Goal: Transaction & Acquisition: Book appointment/travel/reservation

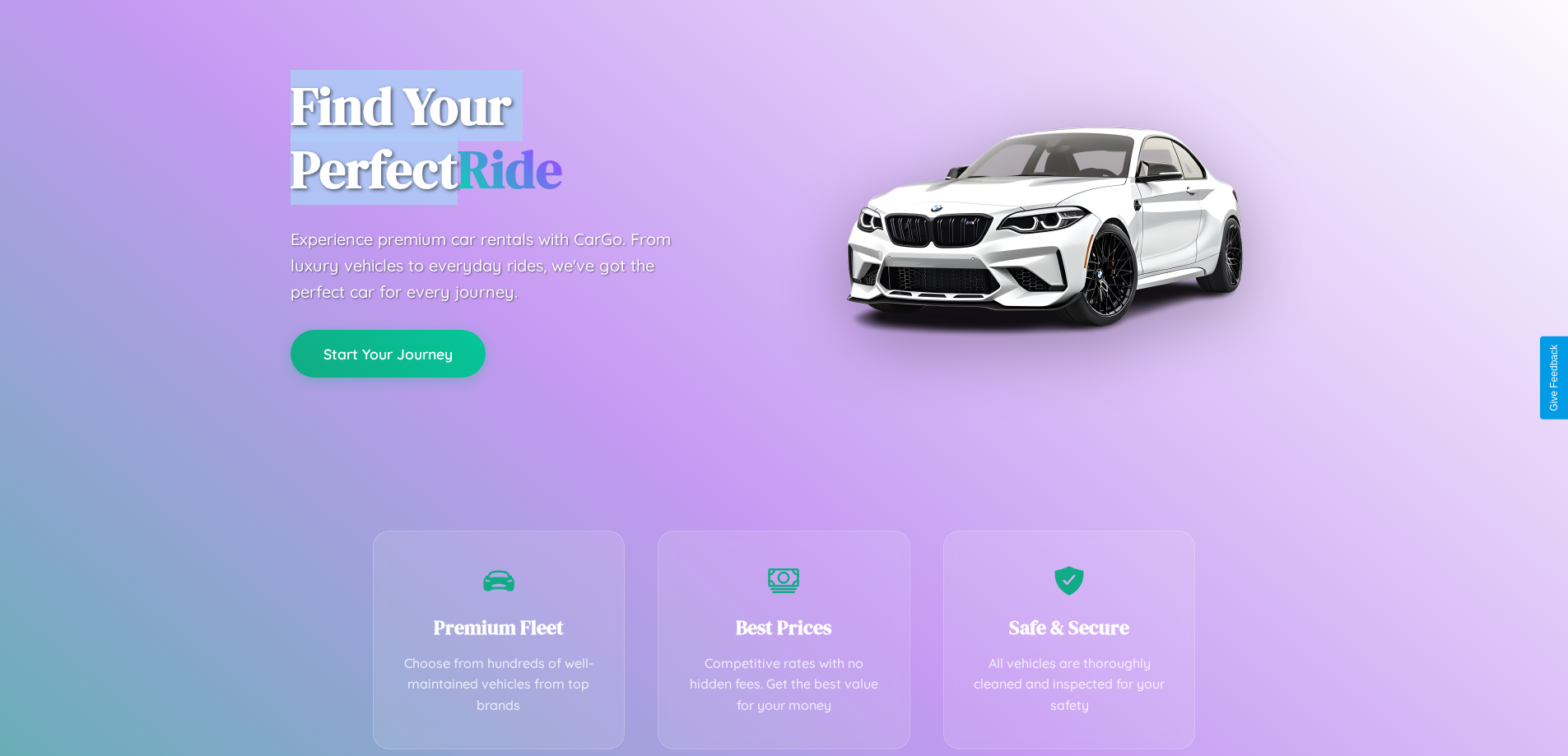
scroll to position [324, 0]
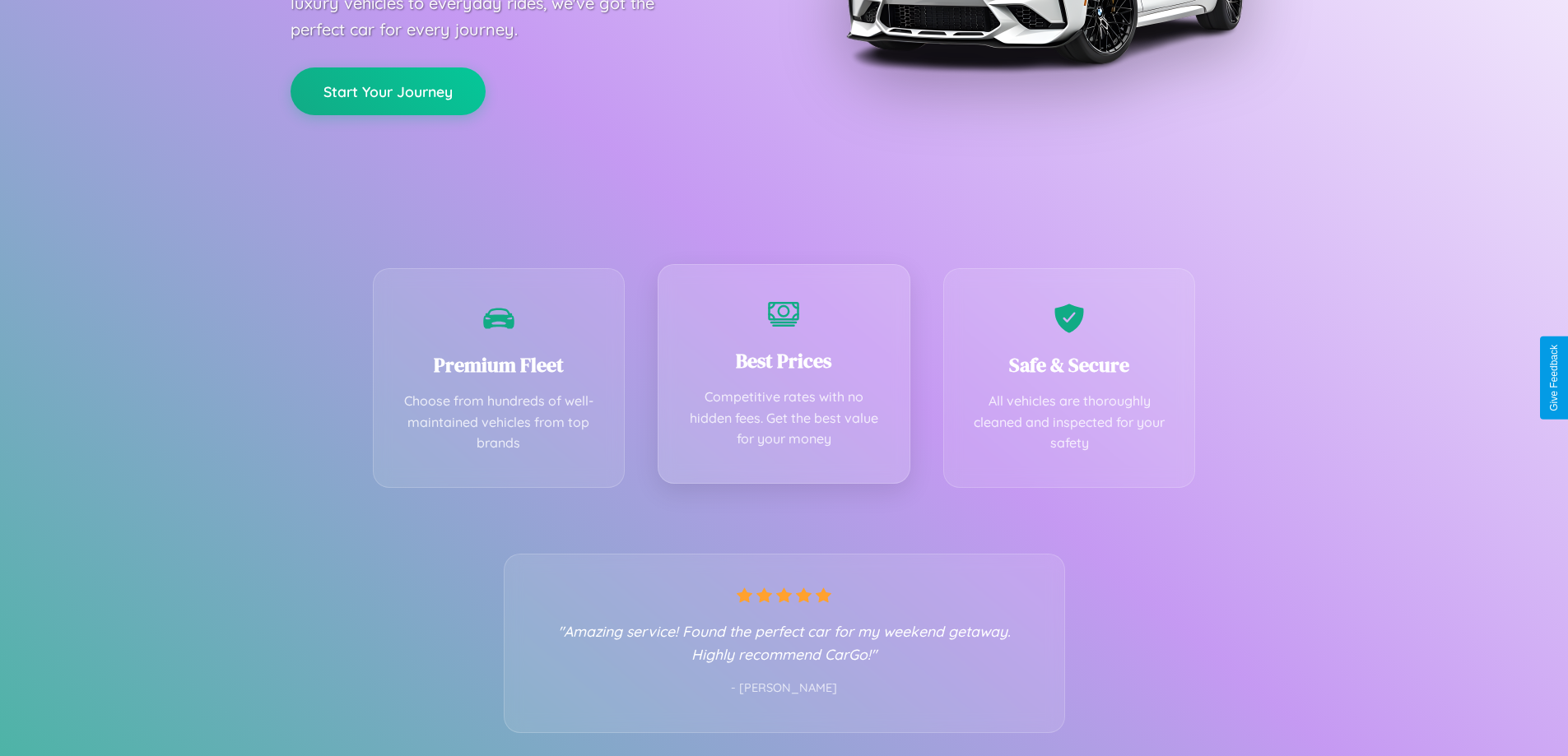
click at [783, 378] on div "Best Prices Competitive rates with no hidden fees. Get the best value for your …" at bounding box center [784, 375] width 253 height 220
click at [387, 90] on button "Start Your Journey" at bounding box center [388, 90] width 195 height 48
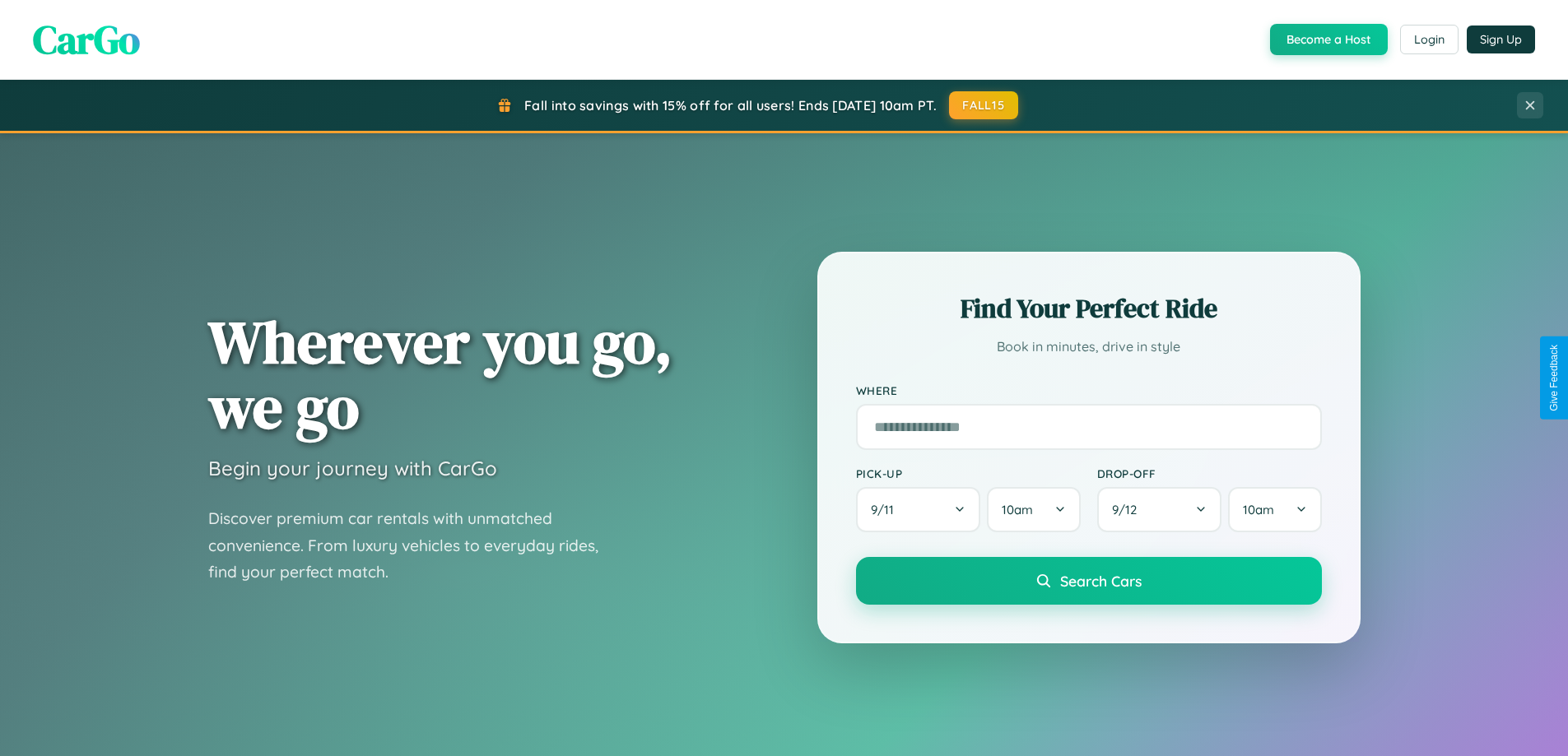
scroll to position [1133, 0]
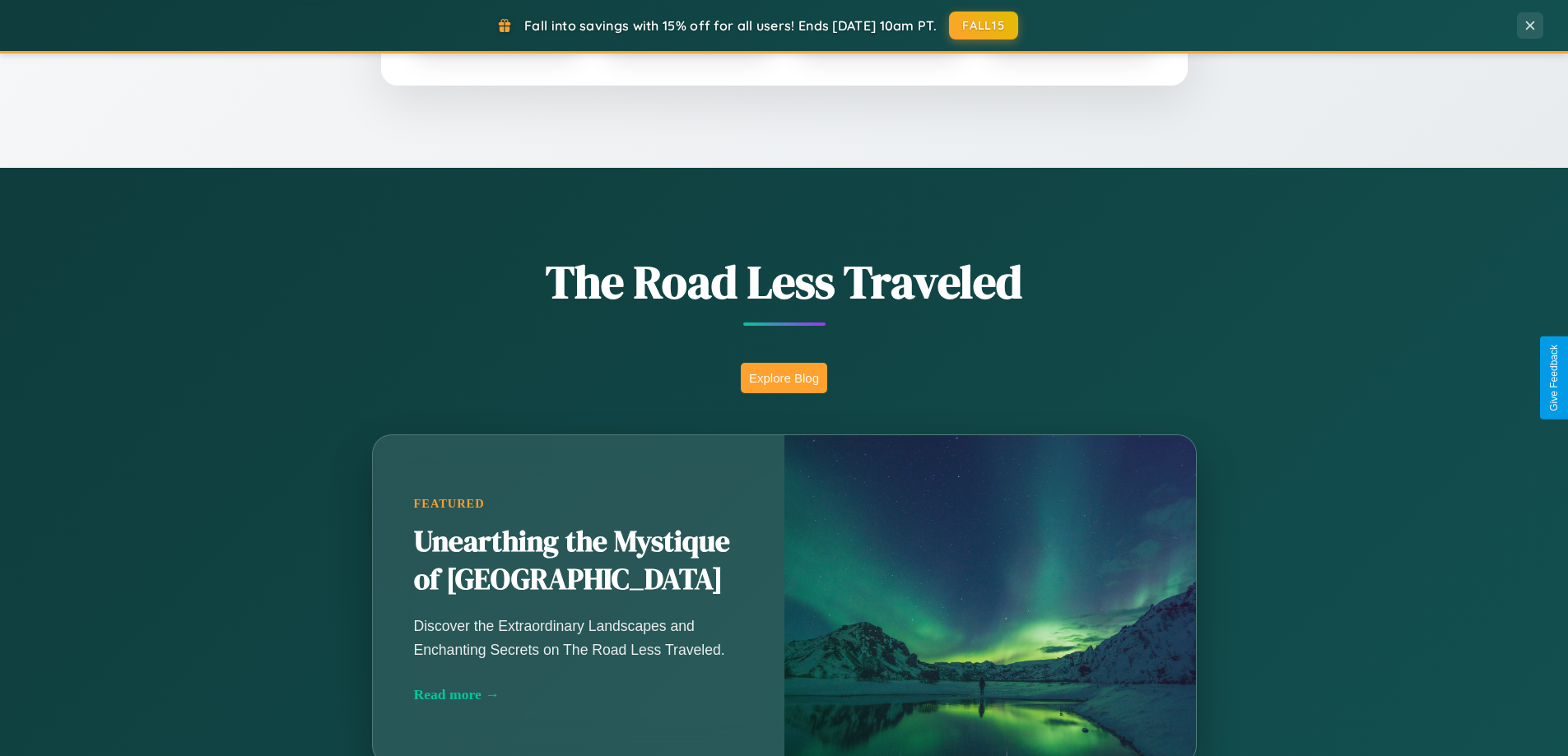
click at [783, 378] on button "Explore Blog" at bounding box center [783, 378] width 87 height 30
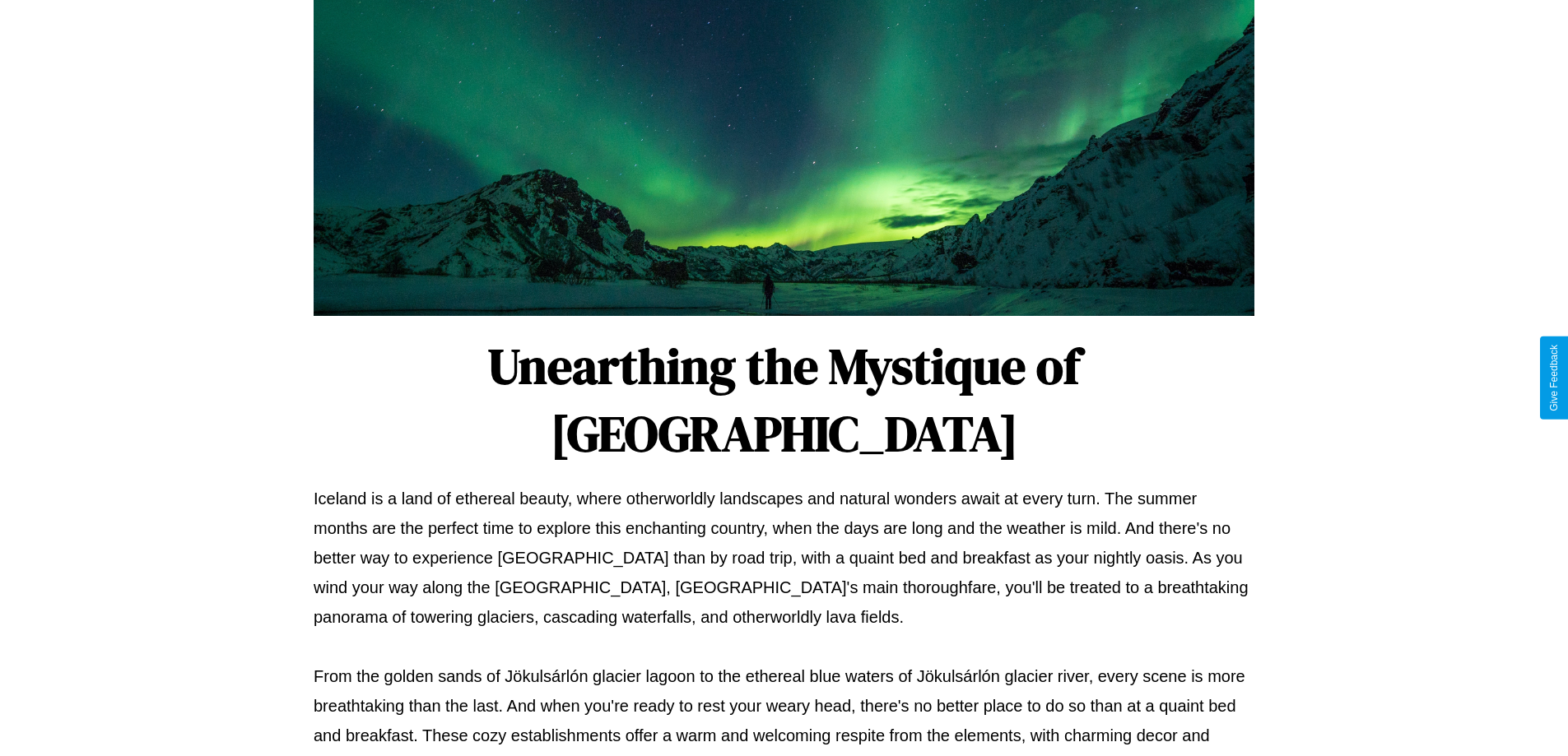
scroll to position [532, 0]
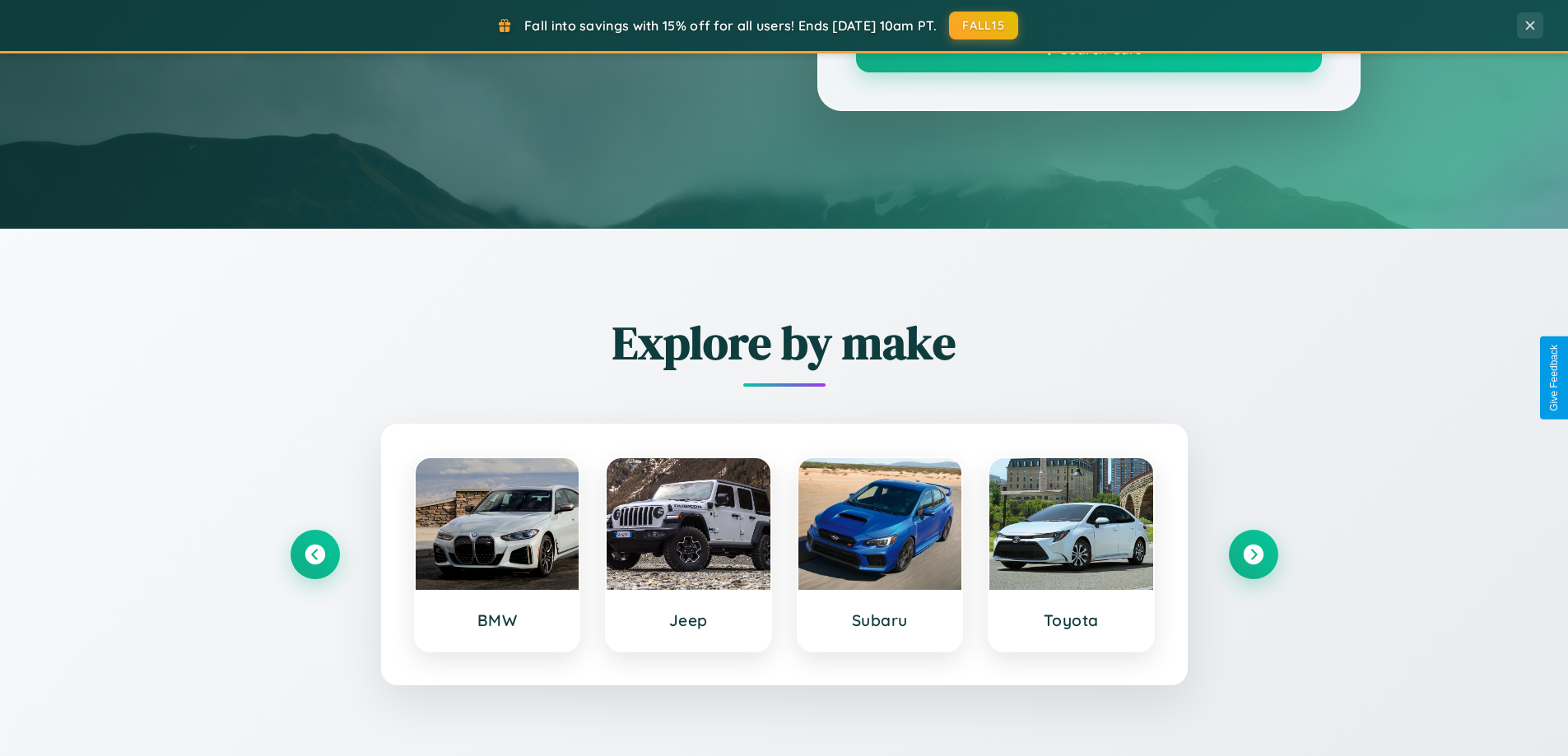
scroll to position [1133, 0]
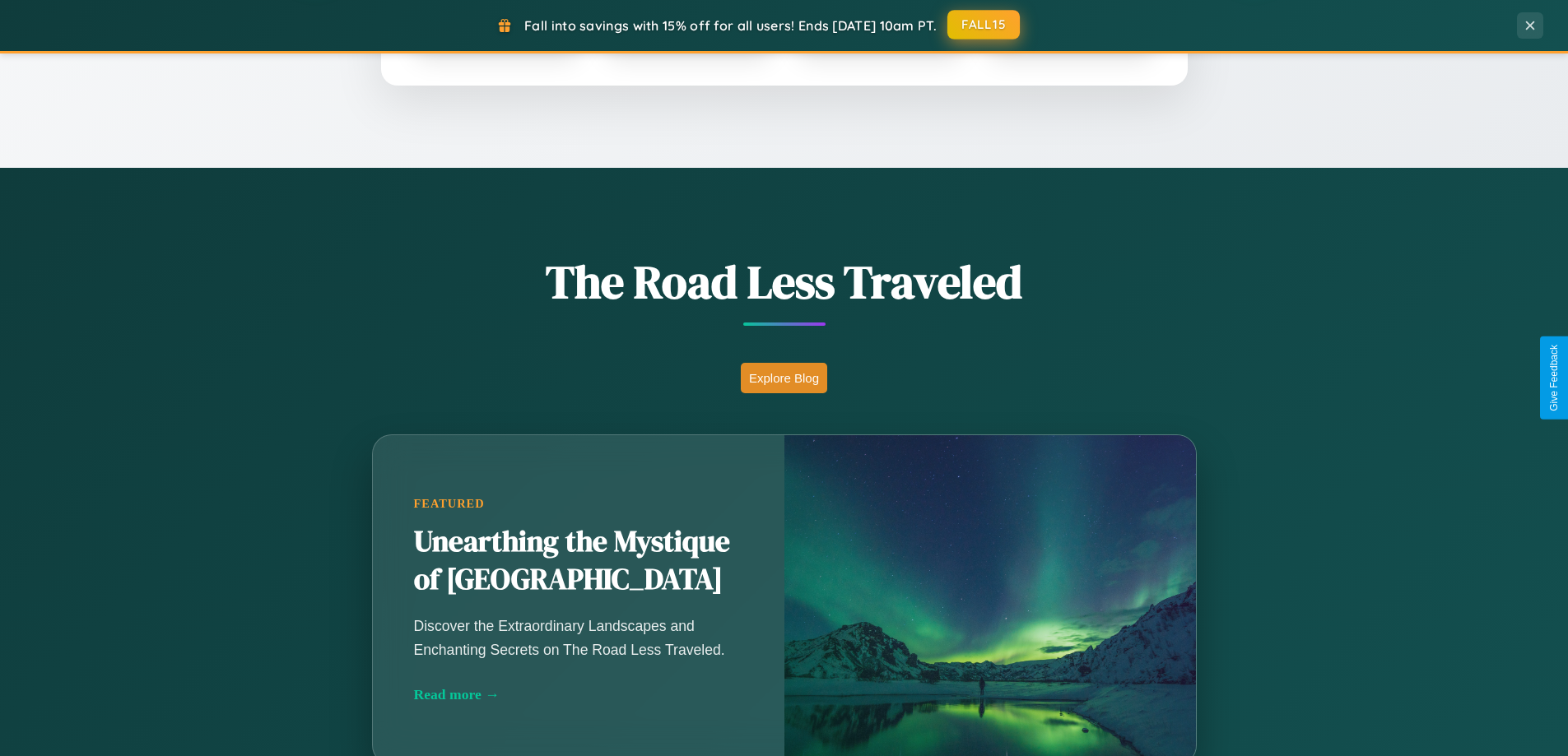
click at [984, 25] on button "FALL15" at bounding box center [983, 24] width 72 height 29
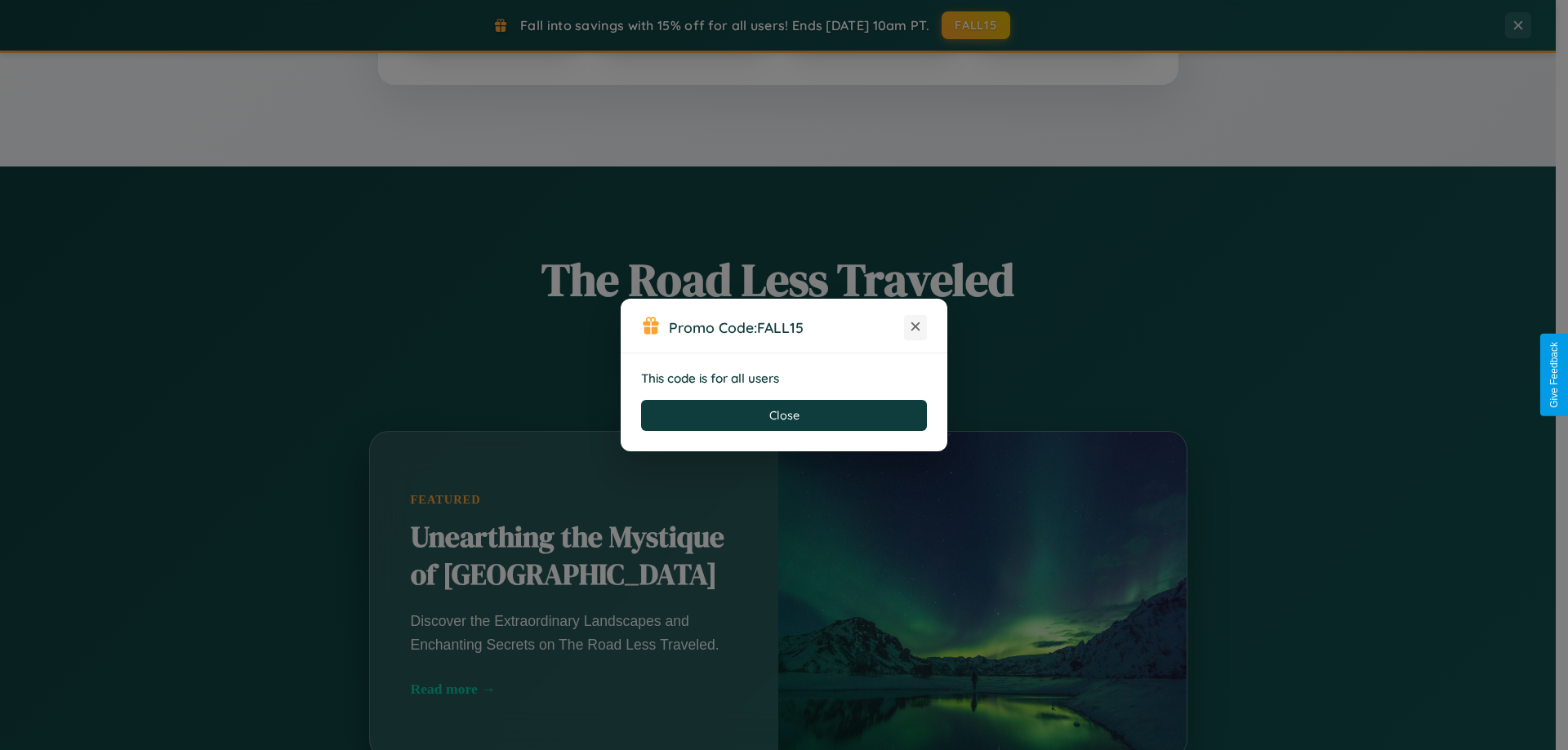
click at [915, 327] on icon at bounding box center [915, 326] width 16 height 16
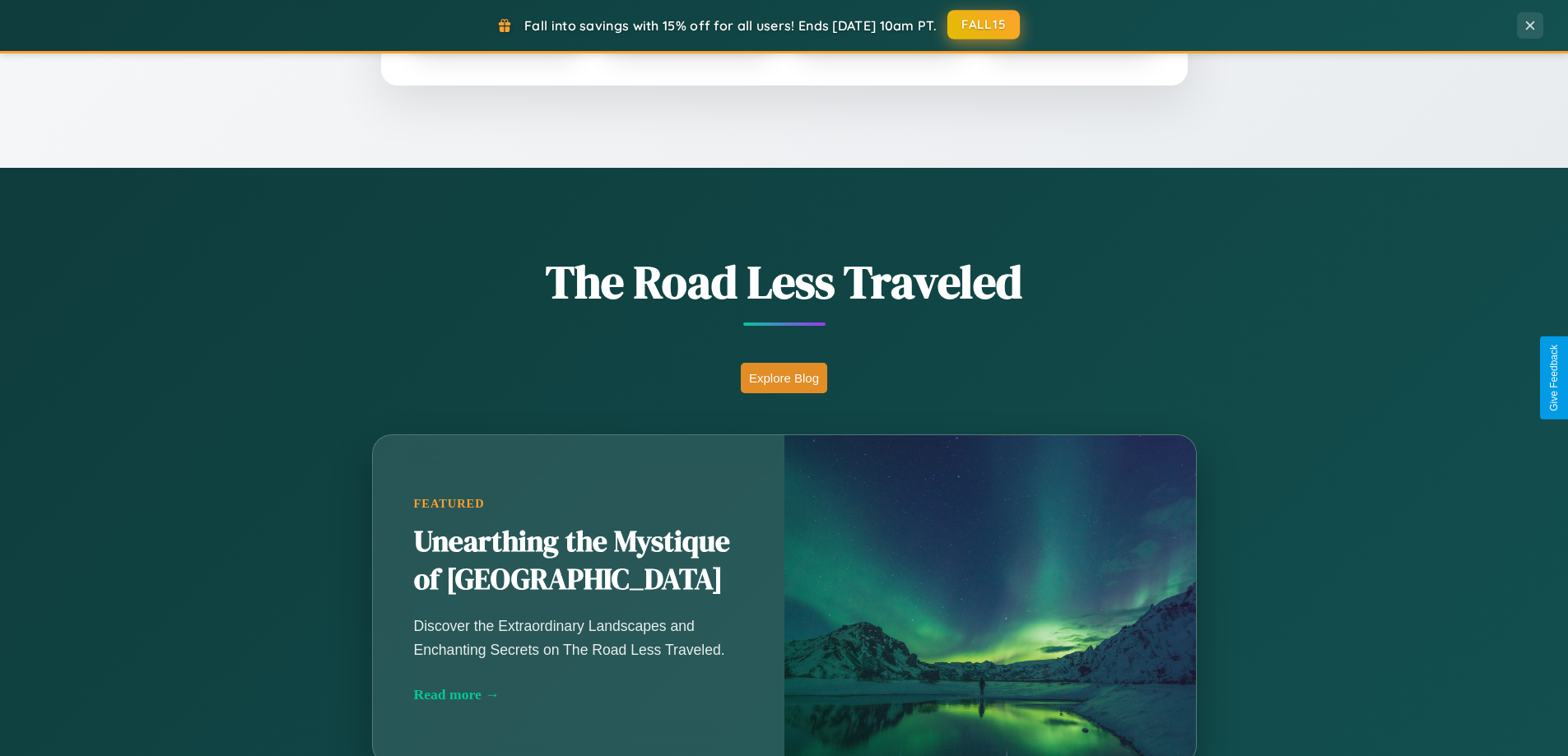
click at [984, 24] on button "FALL15" at bounding box center [983, 24] width 72 height 29
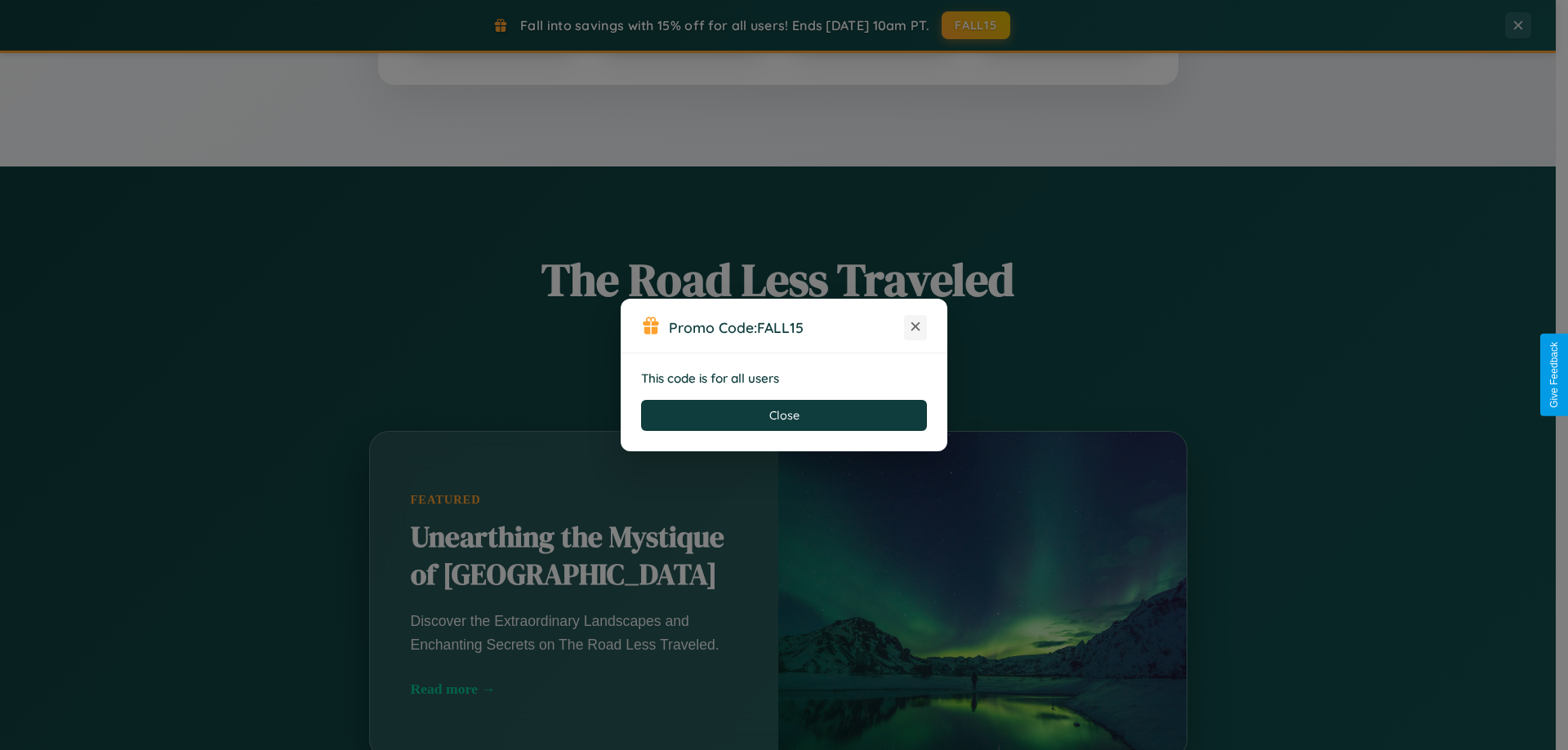
click at [915, 327] on icon at bounding box center [915, 326] width 16 height 16
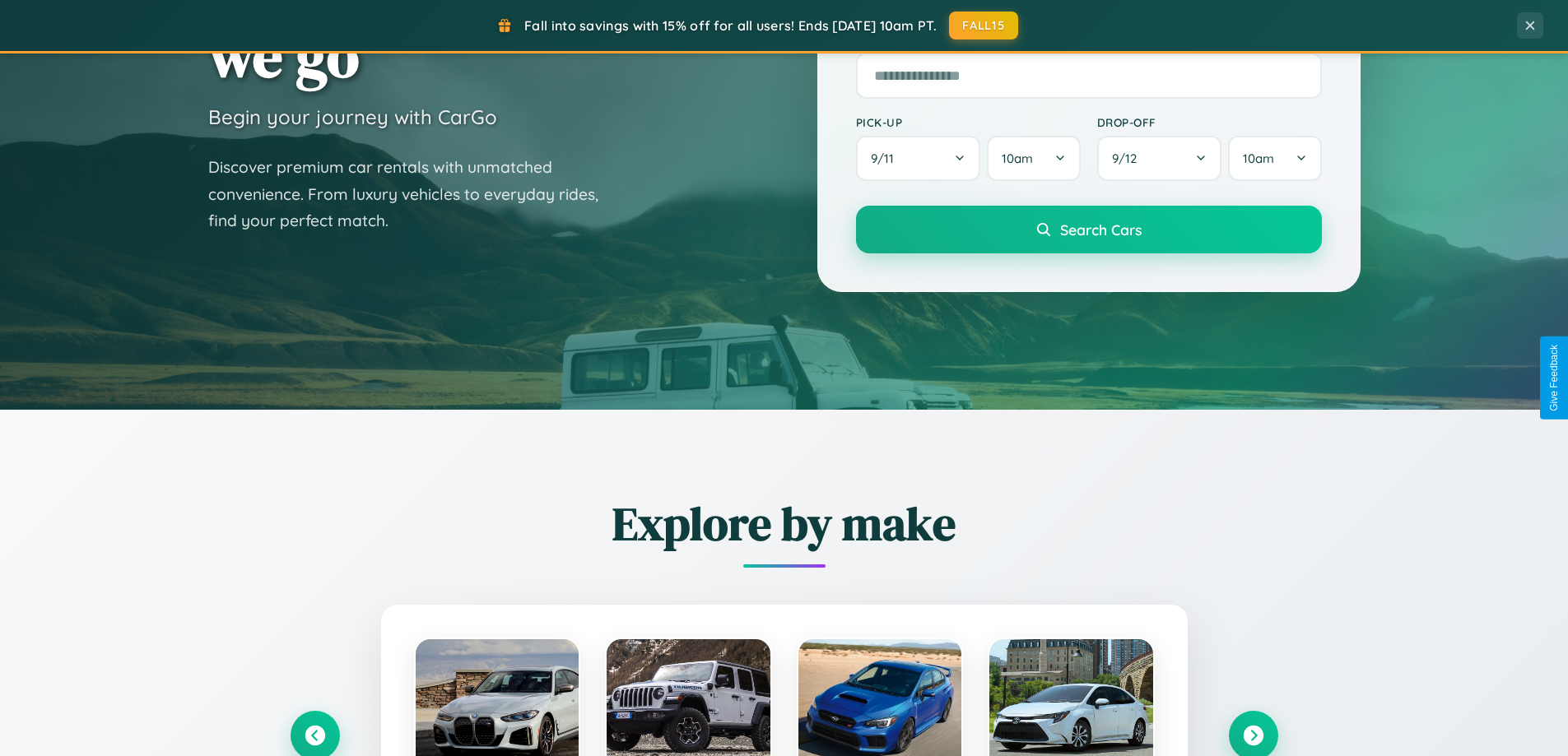
scroll to position [49, 0]
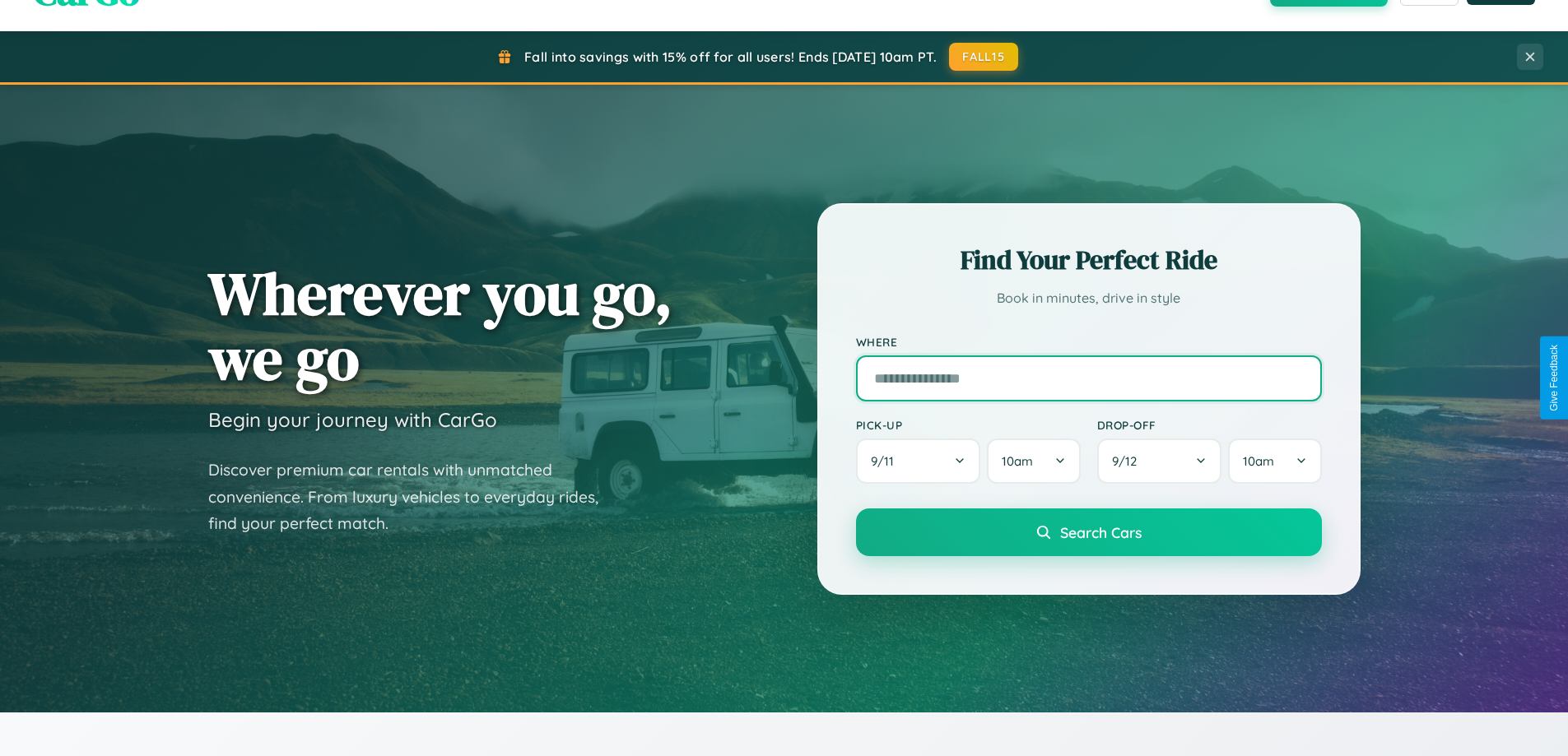
click at [1087, 378] on input "text" at bounding box center [1088, 378] width 466 height 46
type input "*********"
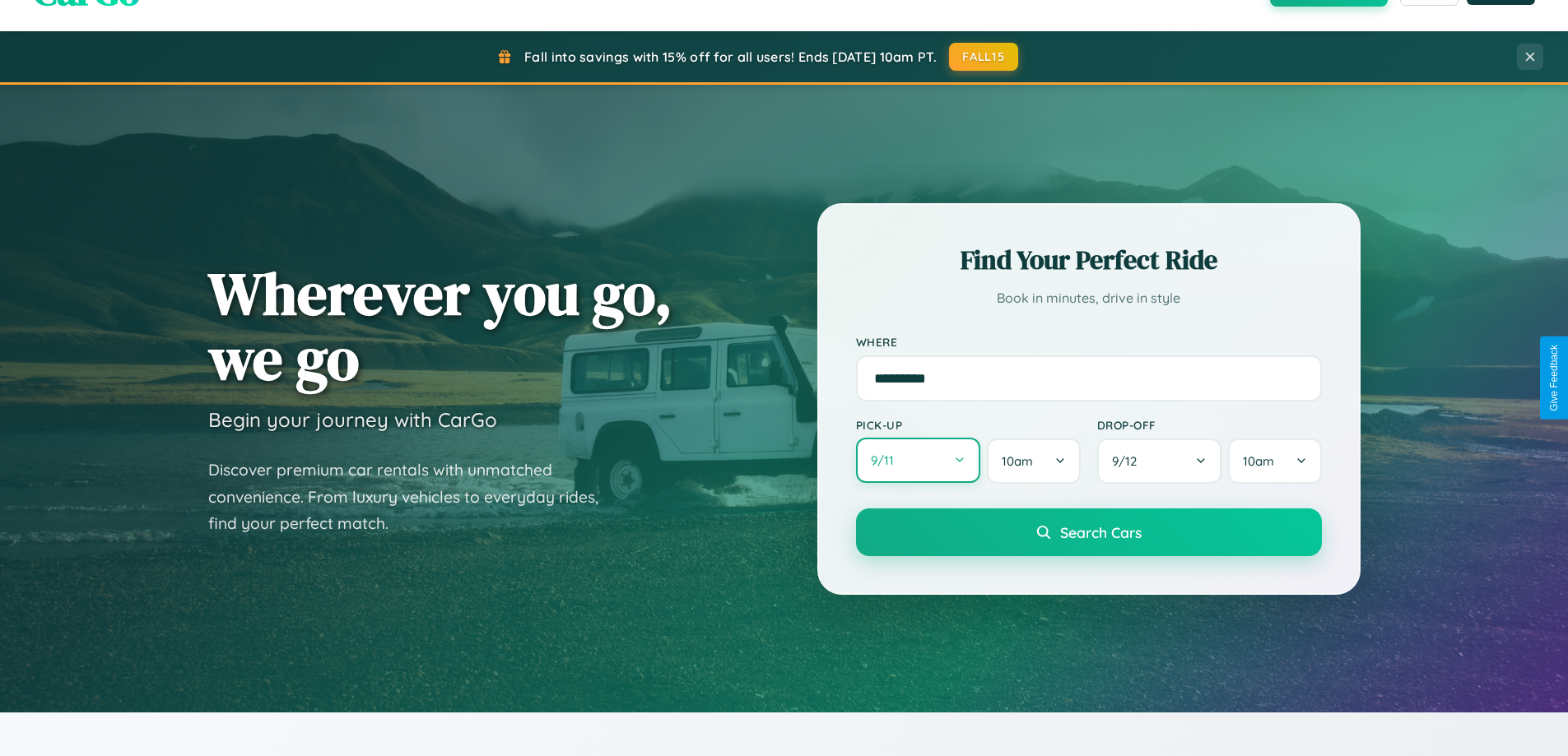
click at [917, 461] on button "9 / 11" at bounding box center [918, 460] width 125 height 46
select select "*"
select select "****"
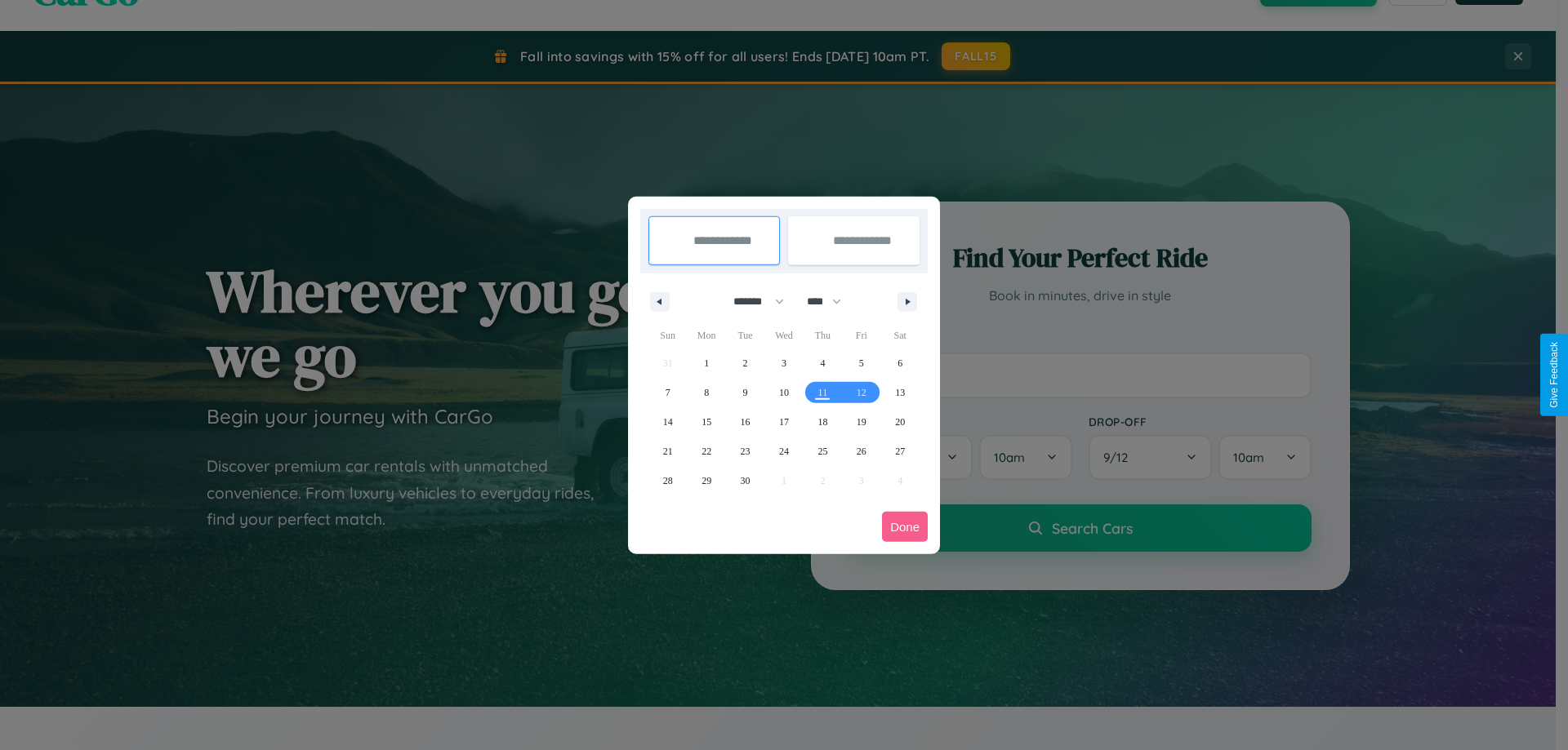
drag, startPoint x: 751, startPoint y: 301, endPoint x: 784, endPoint y: 327, distance: 42.0
click at [751, 301] on select "******* ******** ***** ***** *** **** **** ****** ********* ******* ******** **…" at bounding box center [756, 302] width 70 height 27
select select "**"
click at [667, 392] on span "7" at bounding box center [667, 393] width 5 height 29
type input "**********"
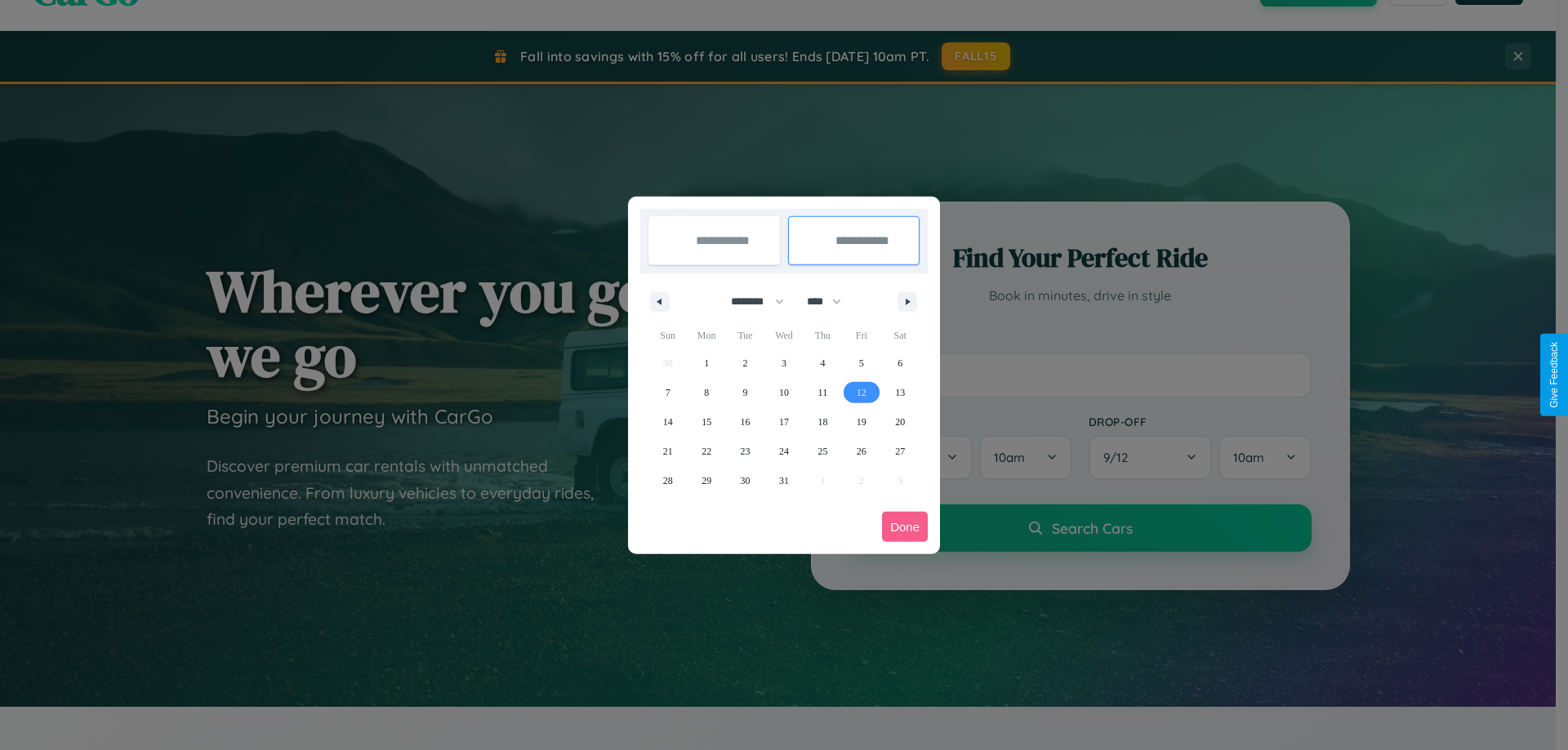
click at [861, 392] on span "12" at bounding box center [861, 393] width 10 height 29
type input "**********"
click at [905, 527] on button "Done" at bounding box center [905, 526] width 45 height 30
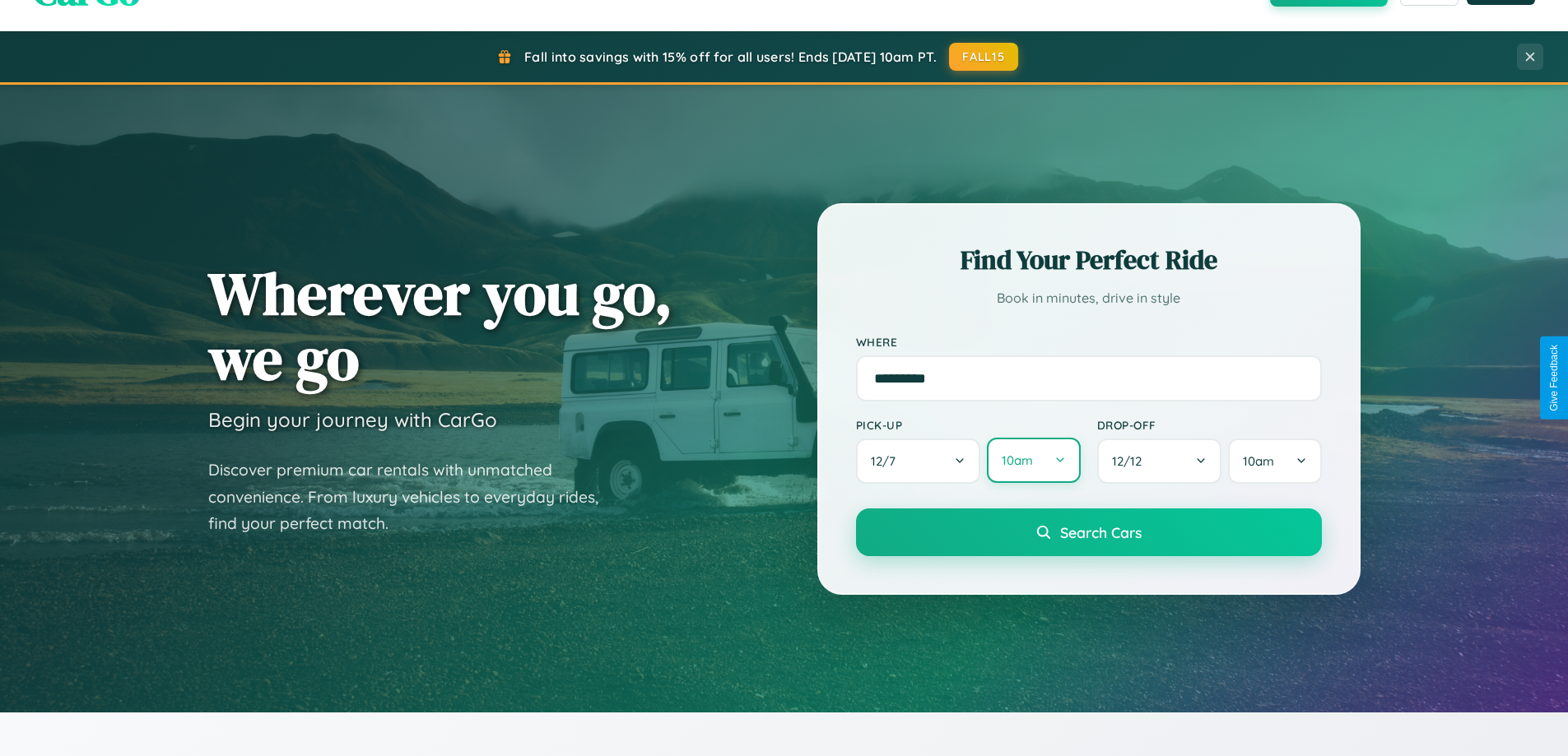
click at [1033, 461] on button "10am" at bounding box center [1033, 460] width 93 height 46
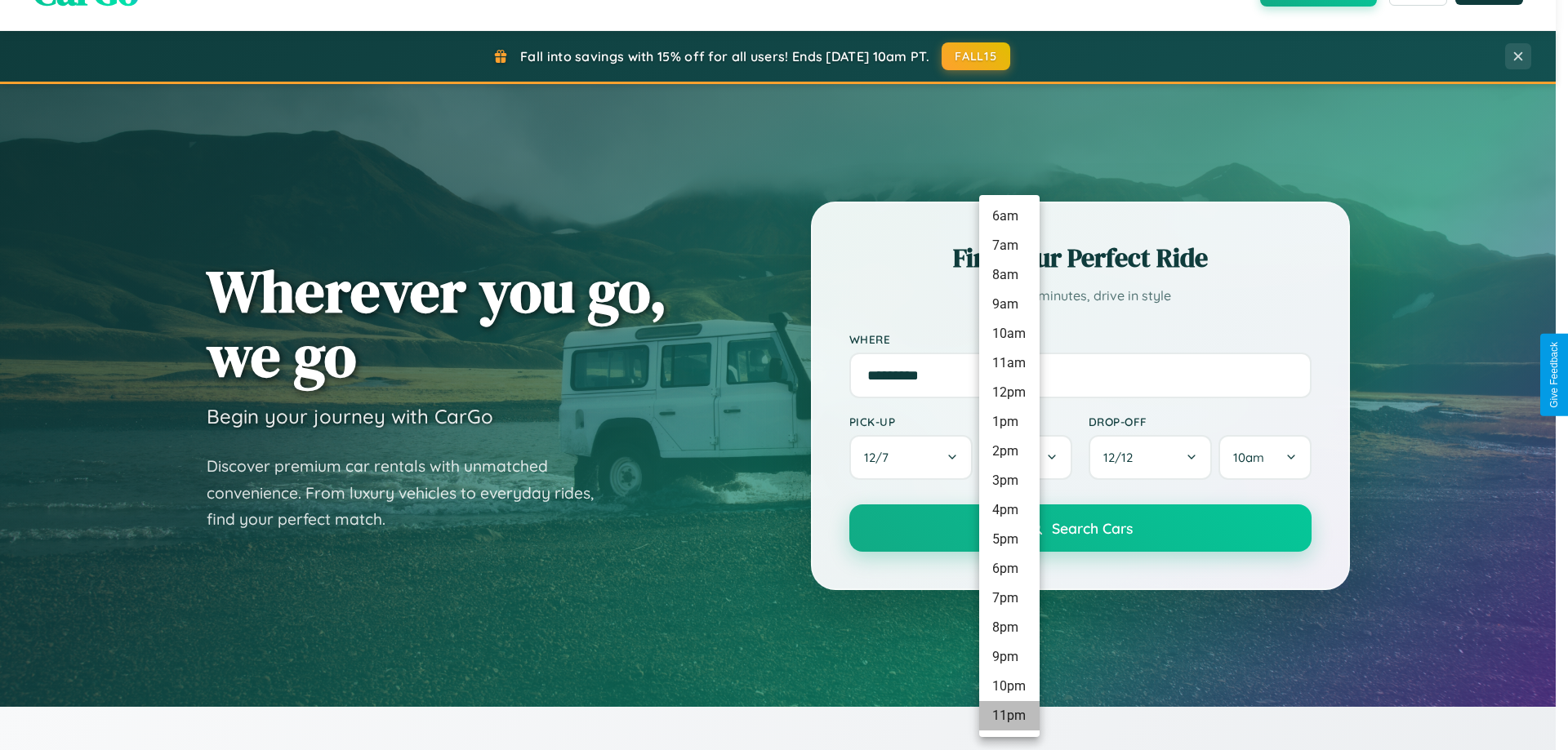
click at [1009, 716] on li "11pm" at bounding box center [1009, 716] width 61 height 29
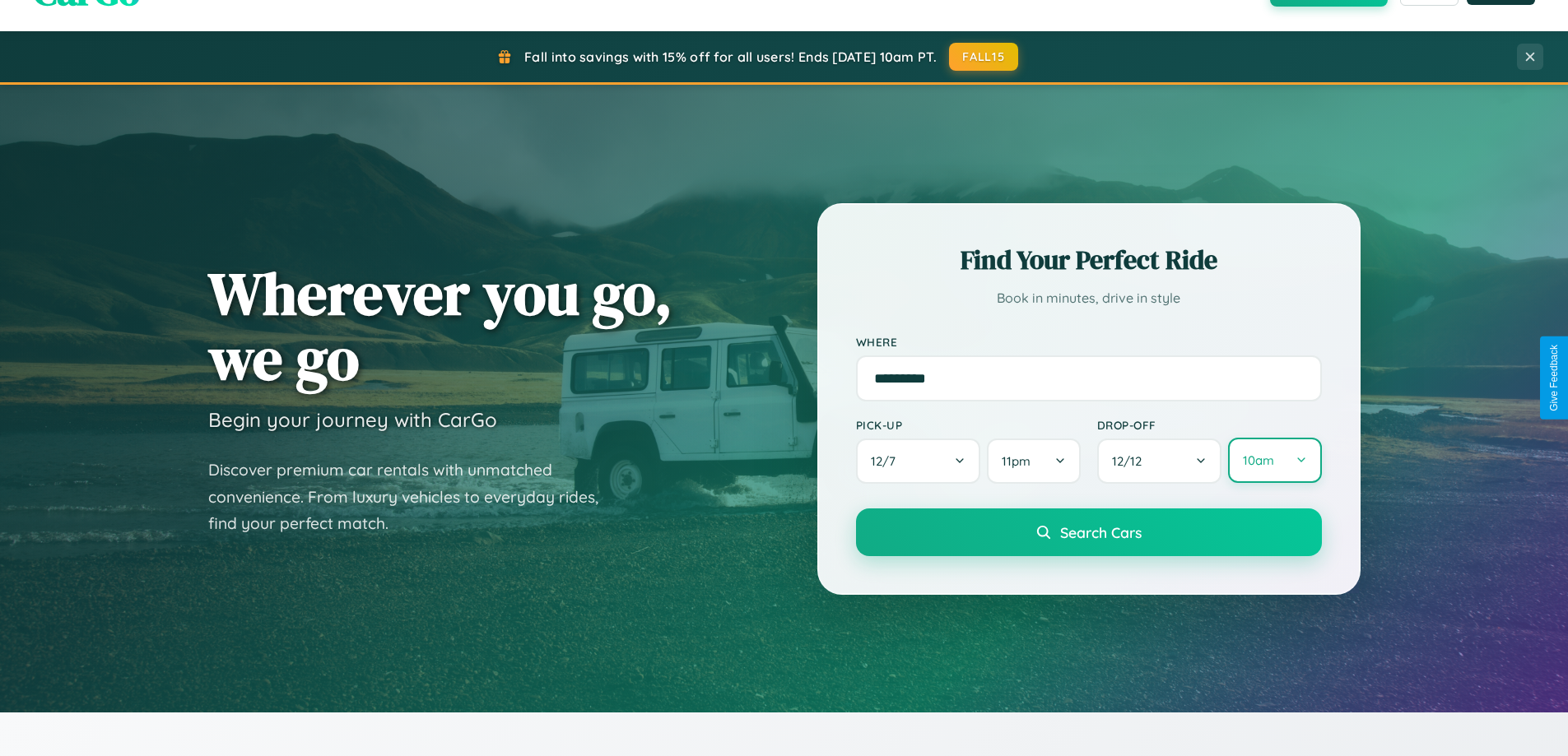
click at [1274, 461] on button "10am" at bounding box center [1274, 460] width 93 height 46
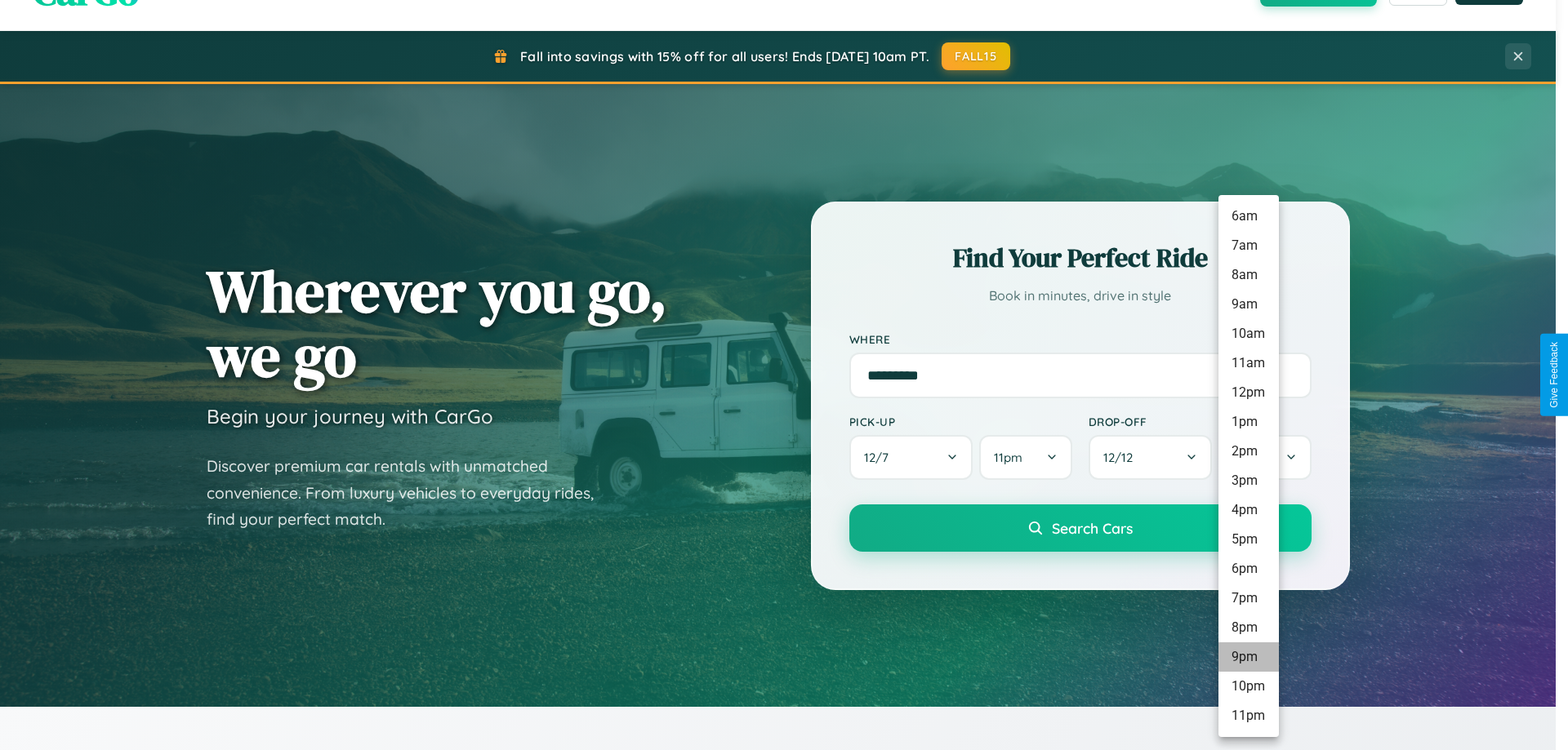
click at [1248, 657] on li "9pm" at bounding box center [1248, 657] width 61 height 29
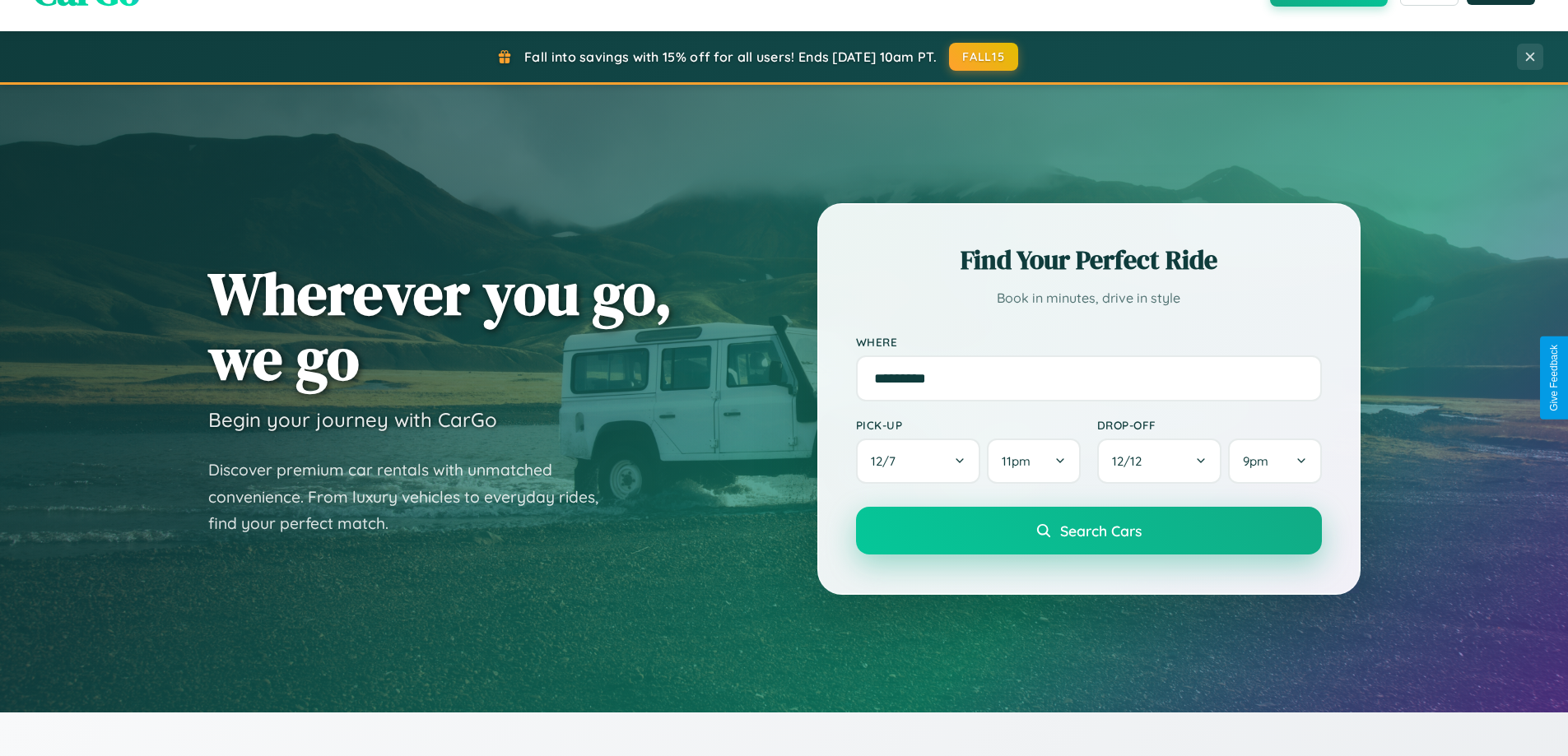
click at [1087, 532] on span "Search Cars" at bounding box center [1101, 530] width 82 height 18
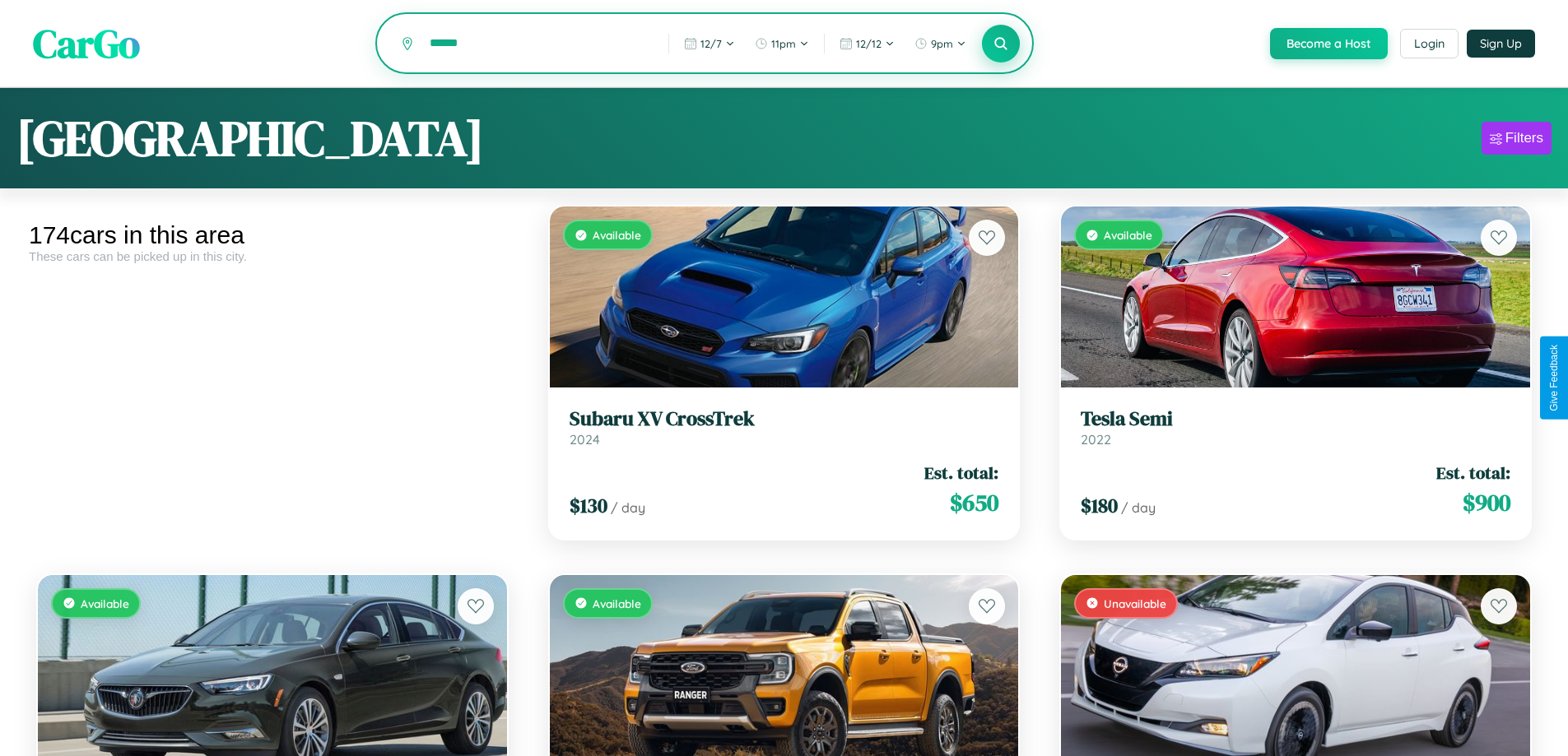
type input "******"
click at [1000, 45] on icon at bounding box center [1001, 43] width 16 height 16
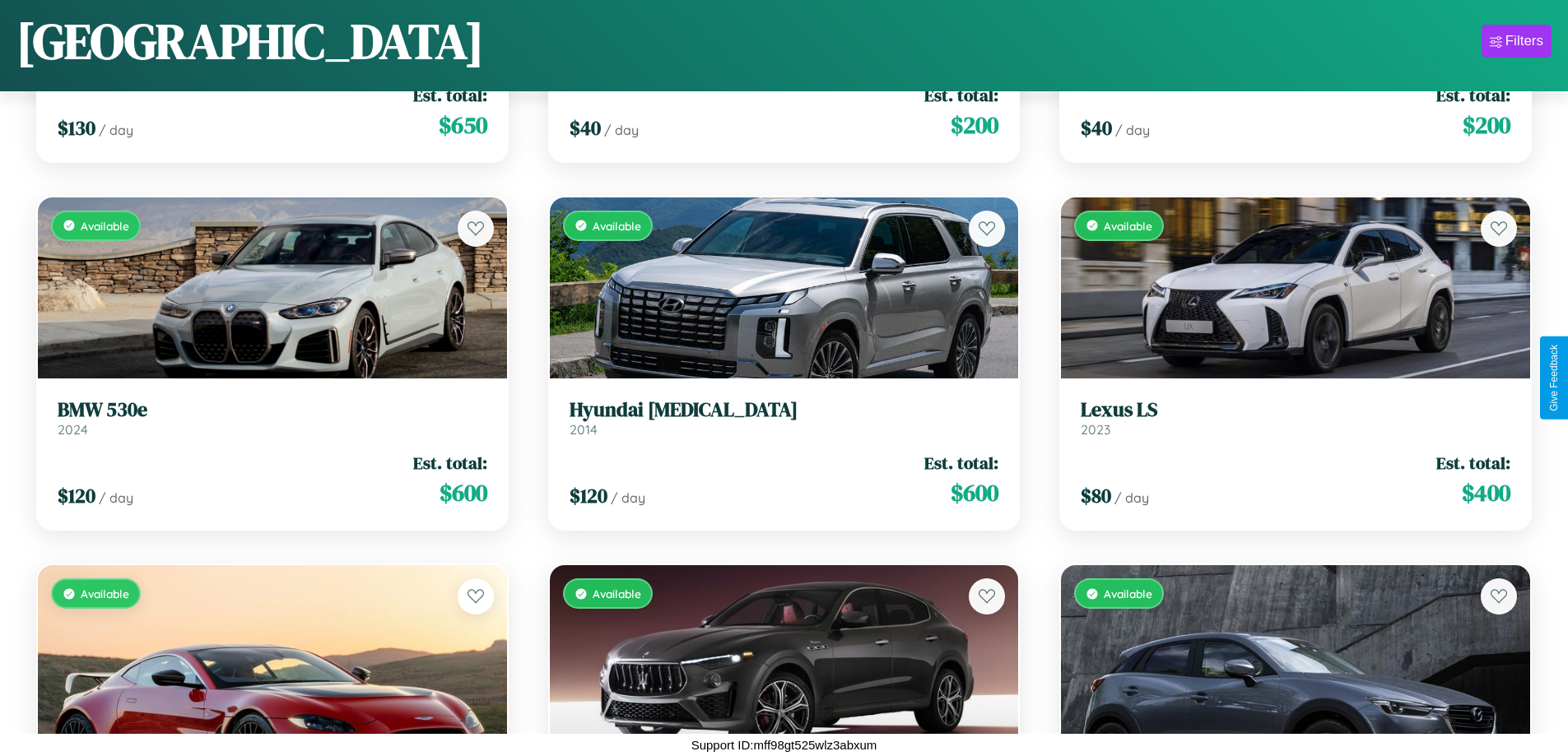
scroll to position [4286, 0]
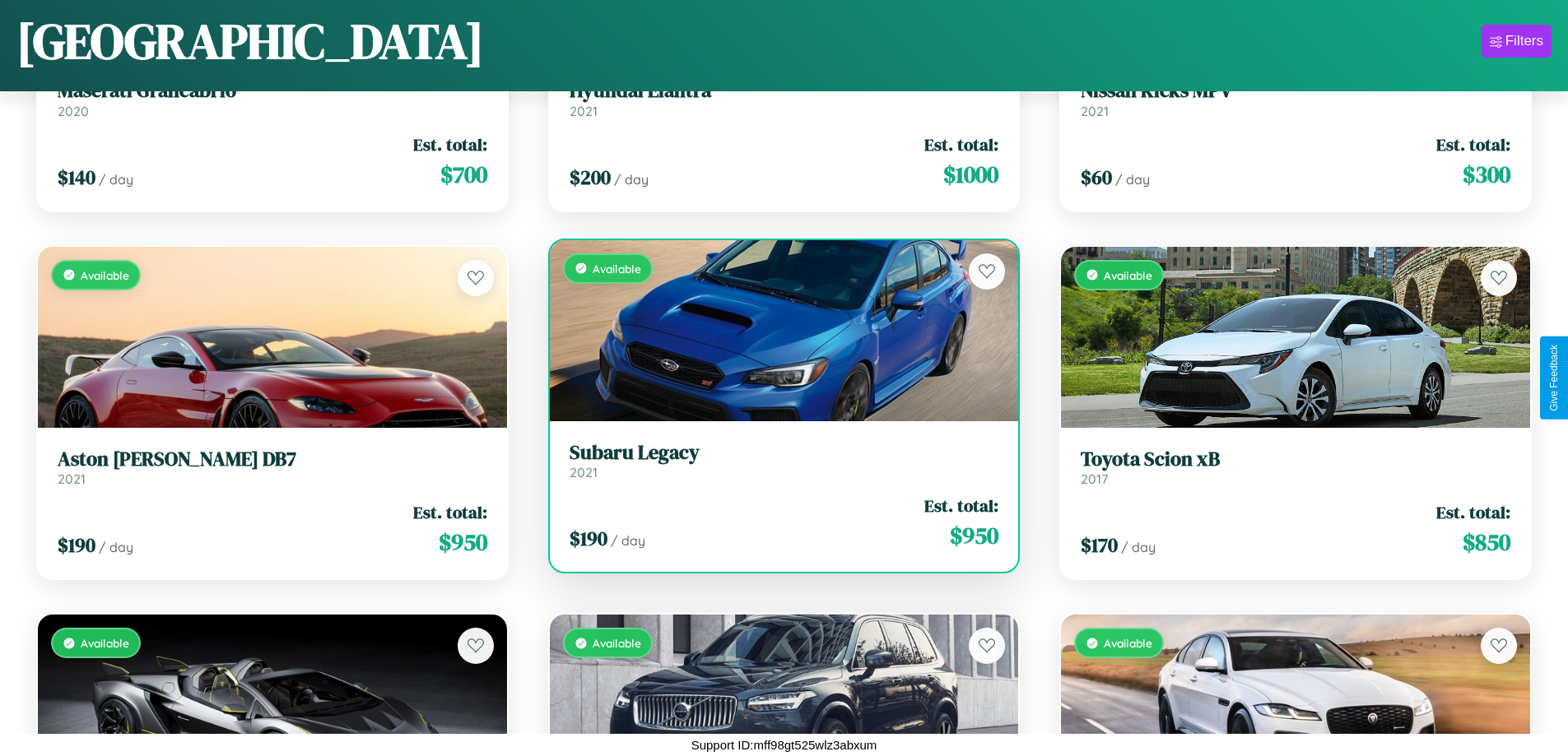
click at [777, 460] on h3 "Subaru Legacy" at bounding box center [784, 452] width 430 height 24
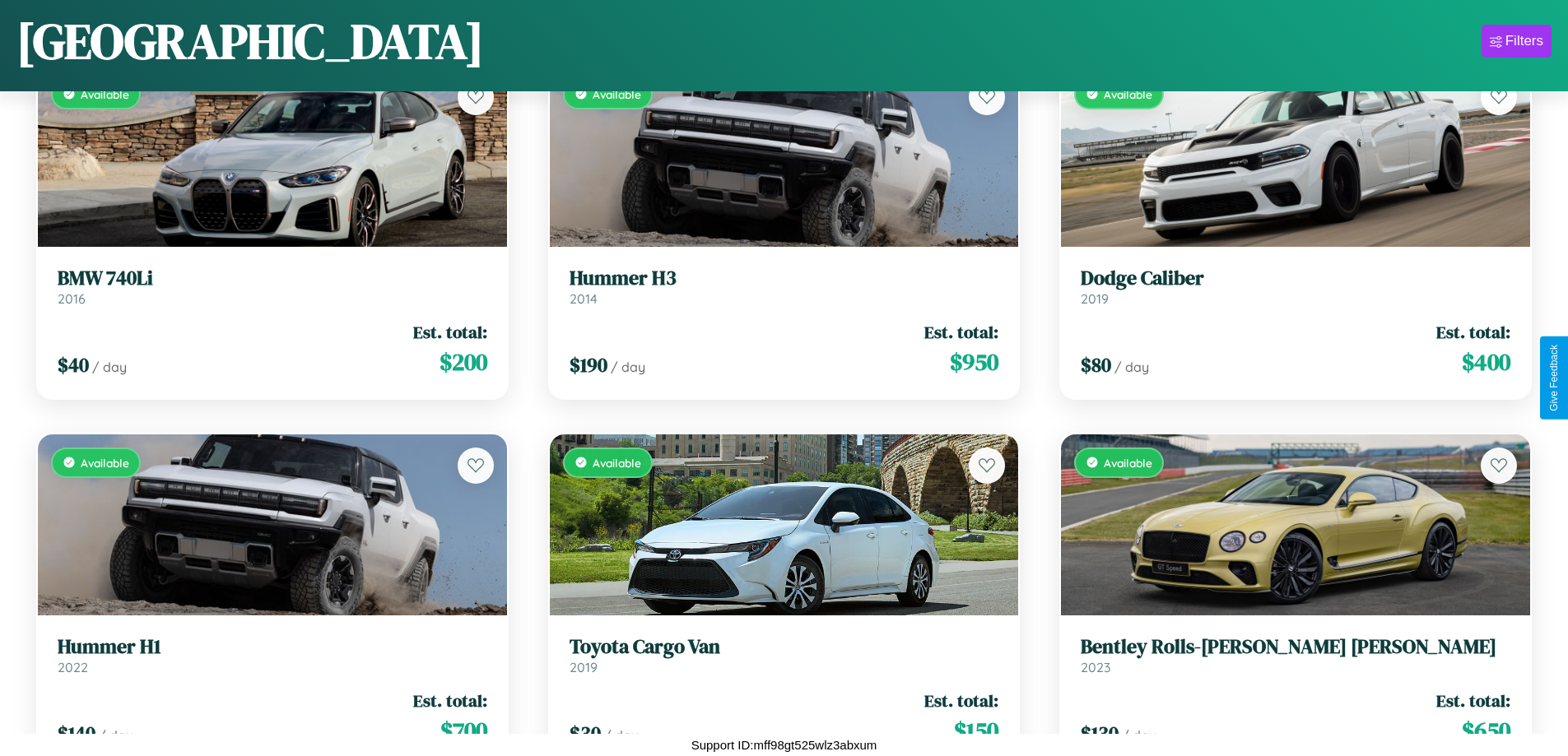
scroll to position [6498, 0]
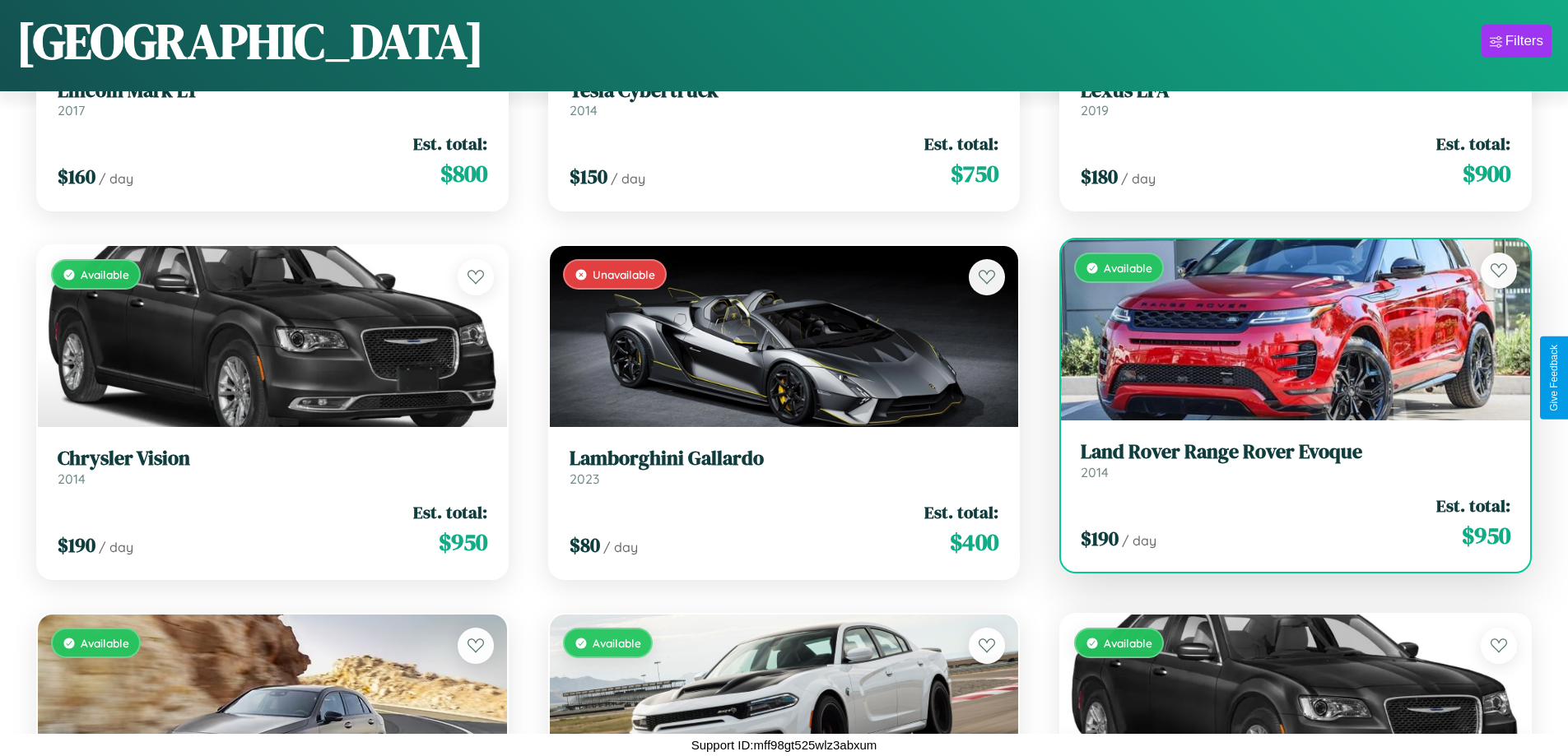
click at [1285, 464] on h3 "Land Rover Range Rover Evoque" at bounding box center [1296, 452] width 430 height 24
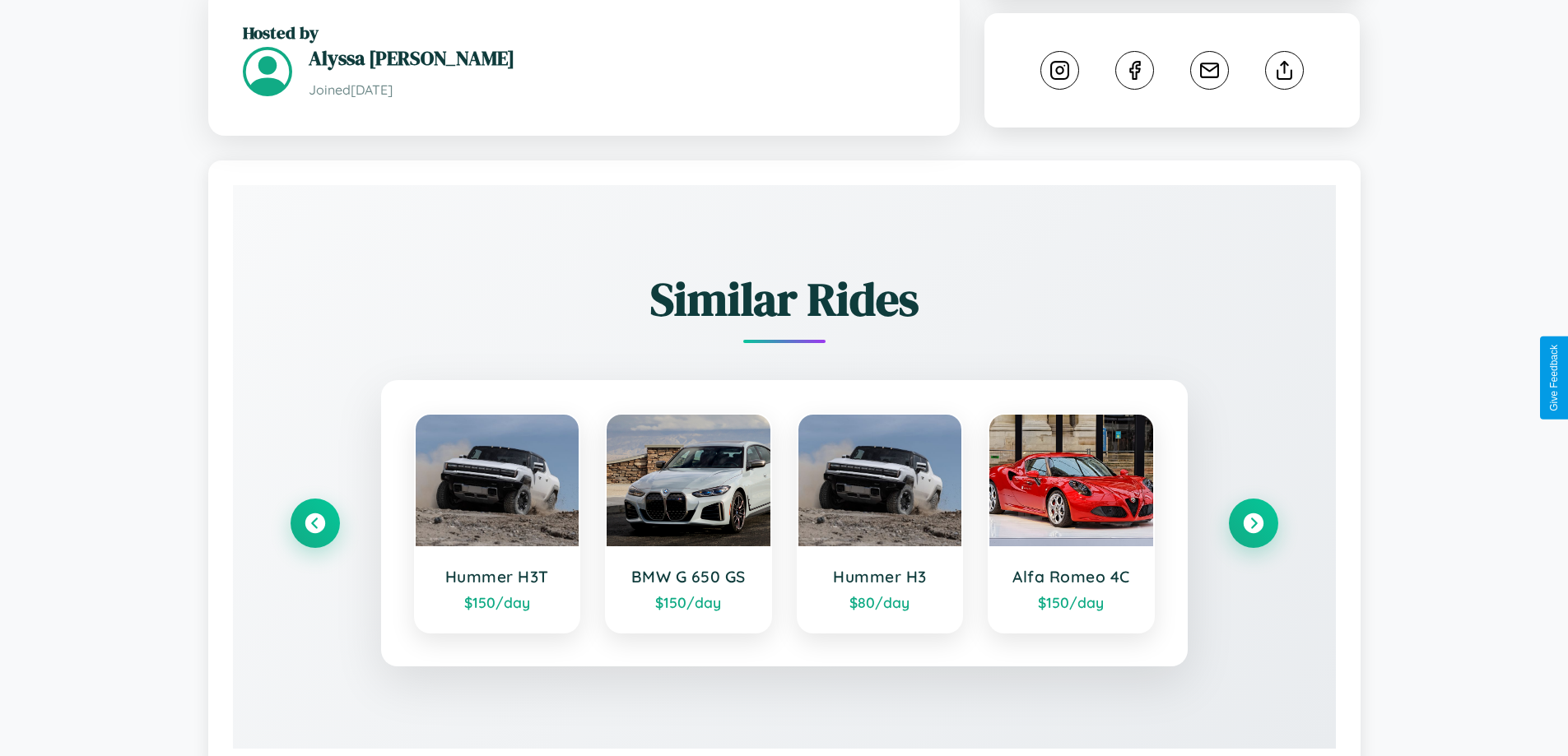
scroll to position [913, 0]
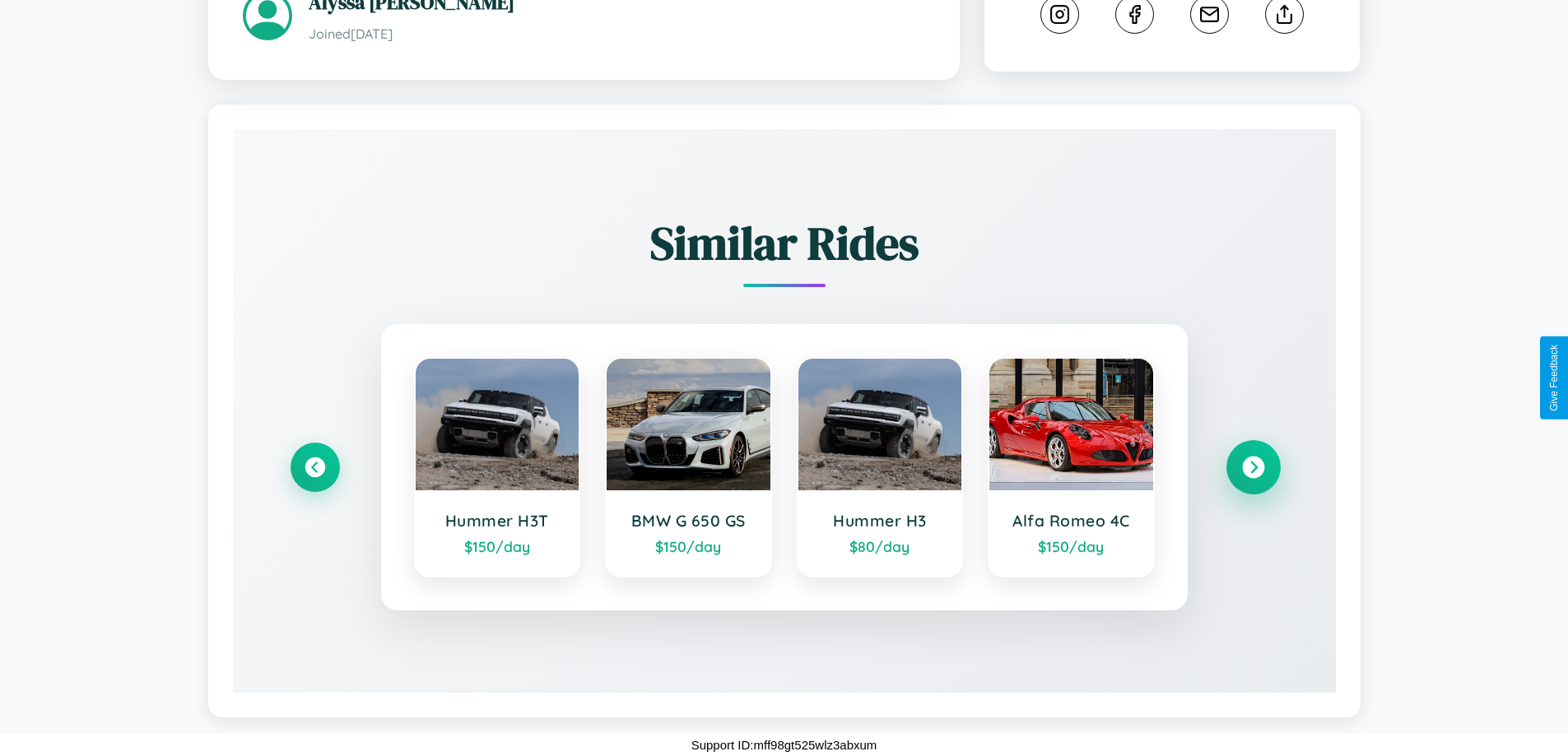
click at [1253, 468] on icon at bounding box center [1253, 468] width 22 height 22
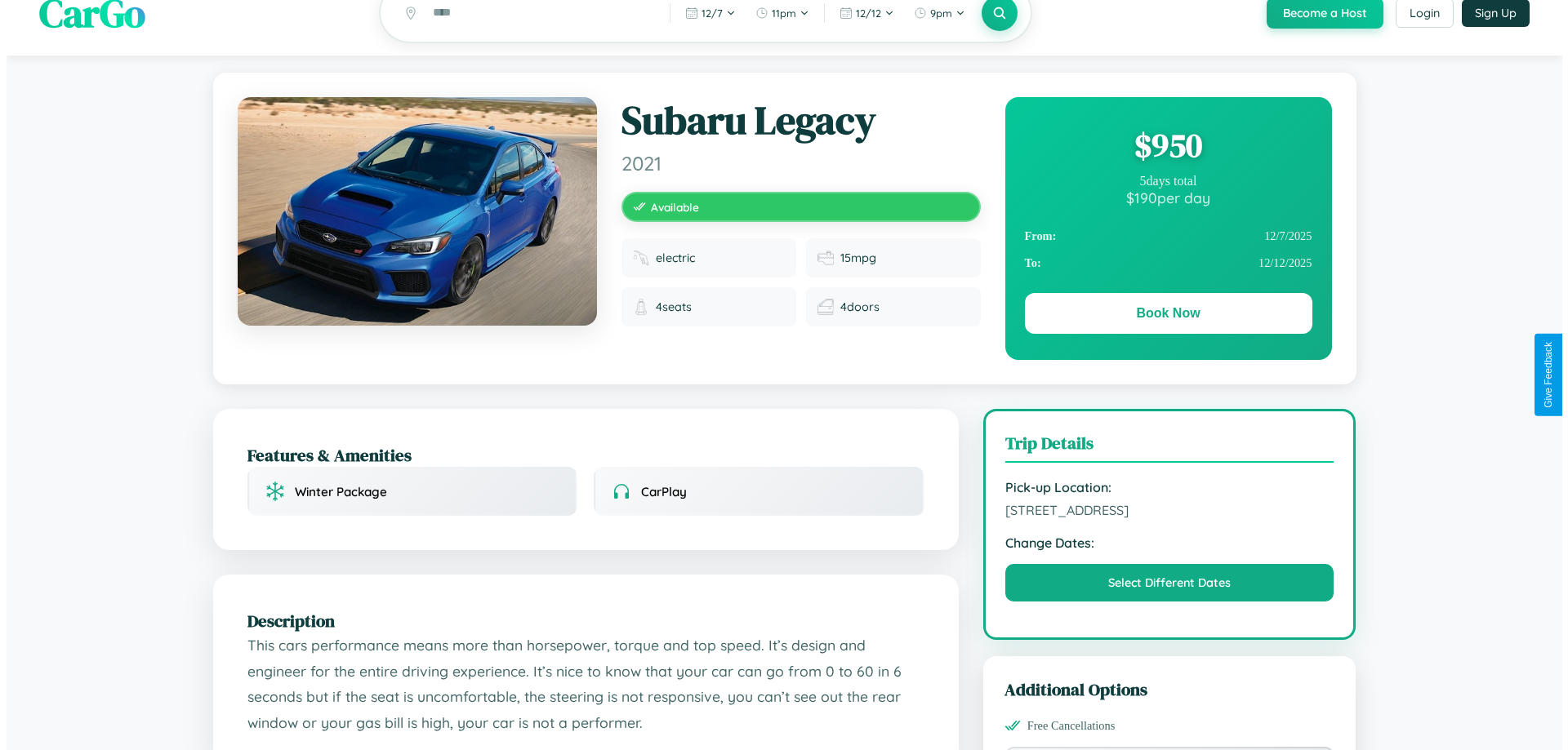
scroll to position [0, 0]
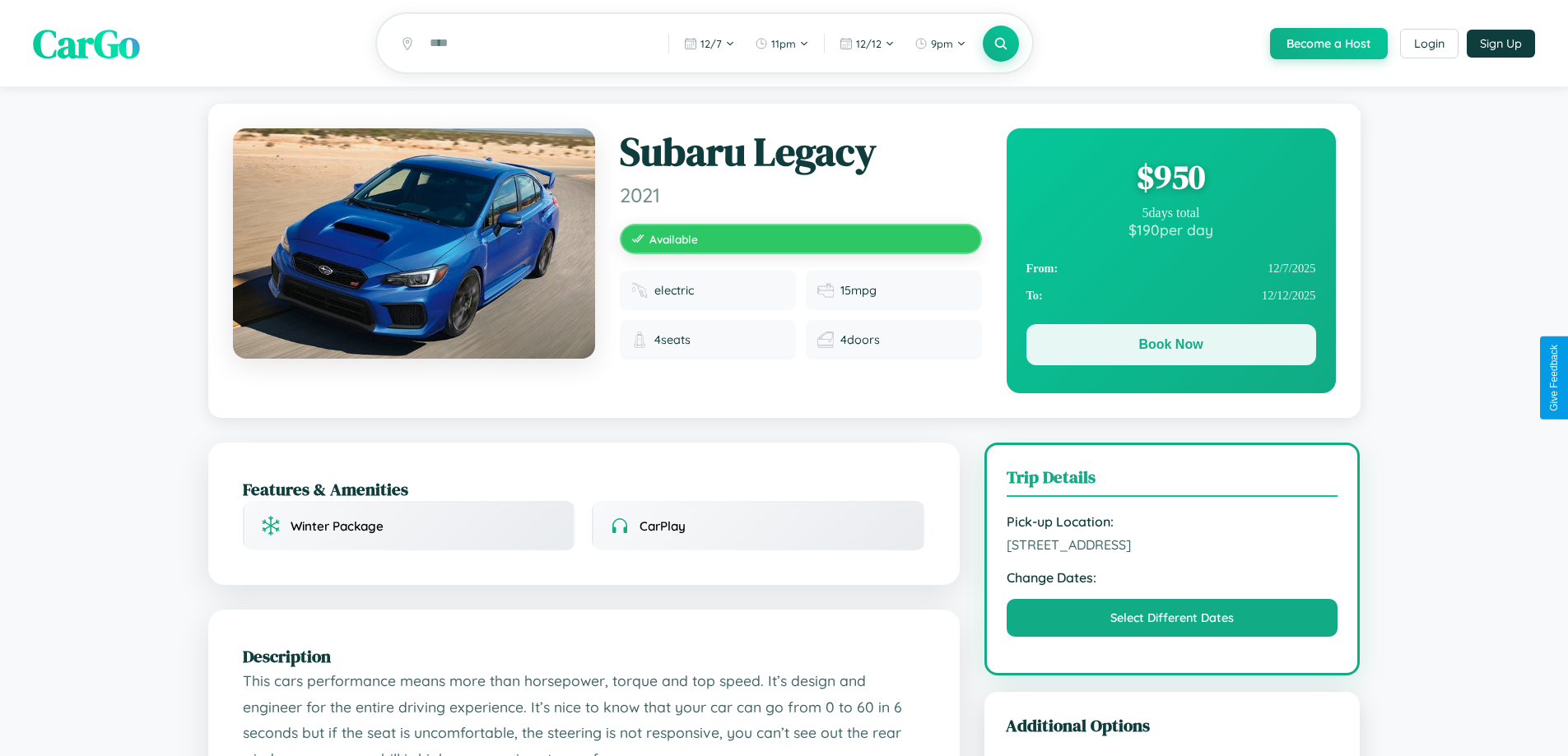
click at [1170, 347] on button "Book Now" at bounding box center [1171, 344] width 290 height 41
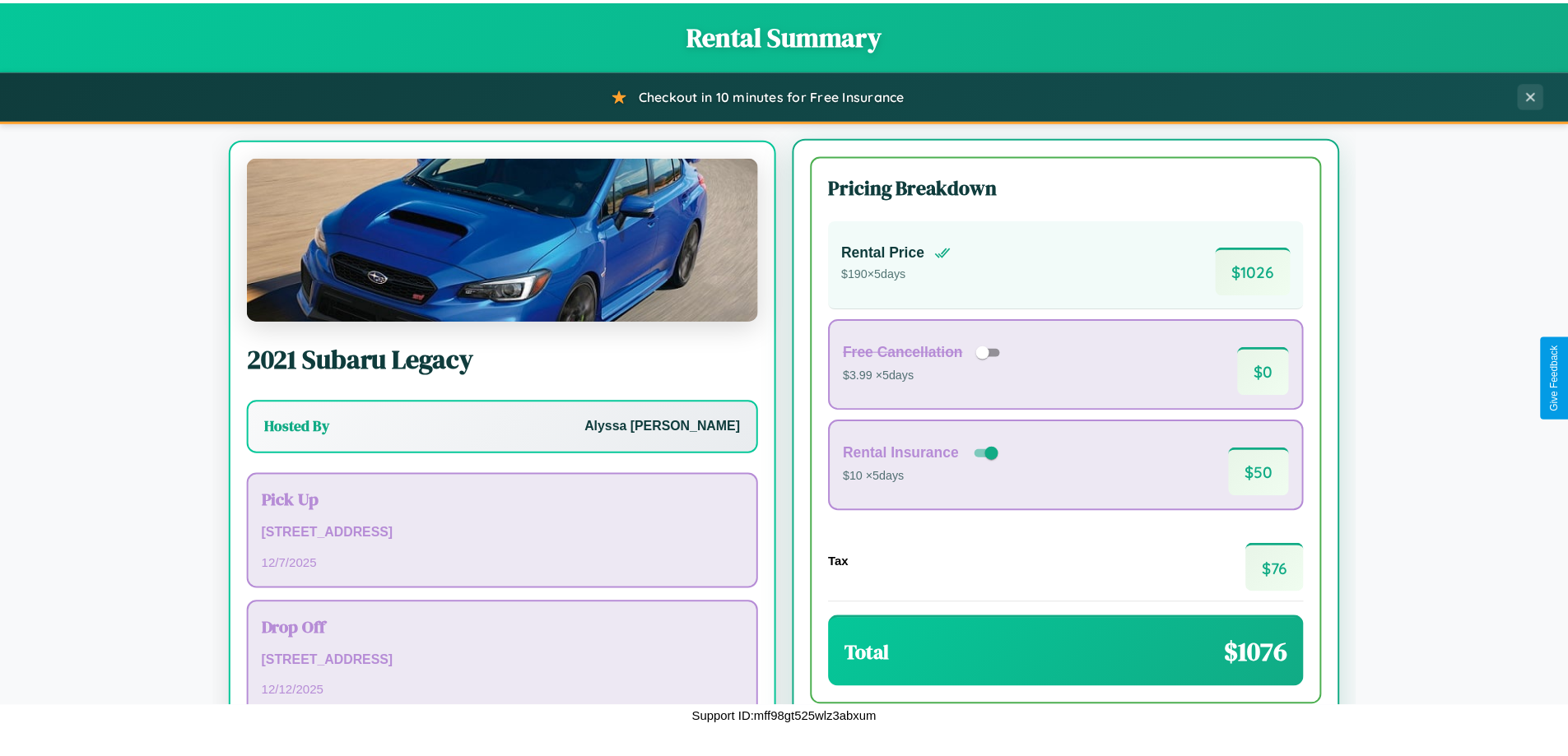
scroll to position [77, 0]
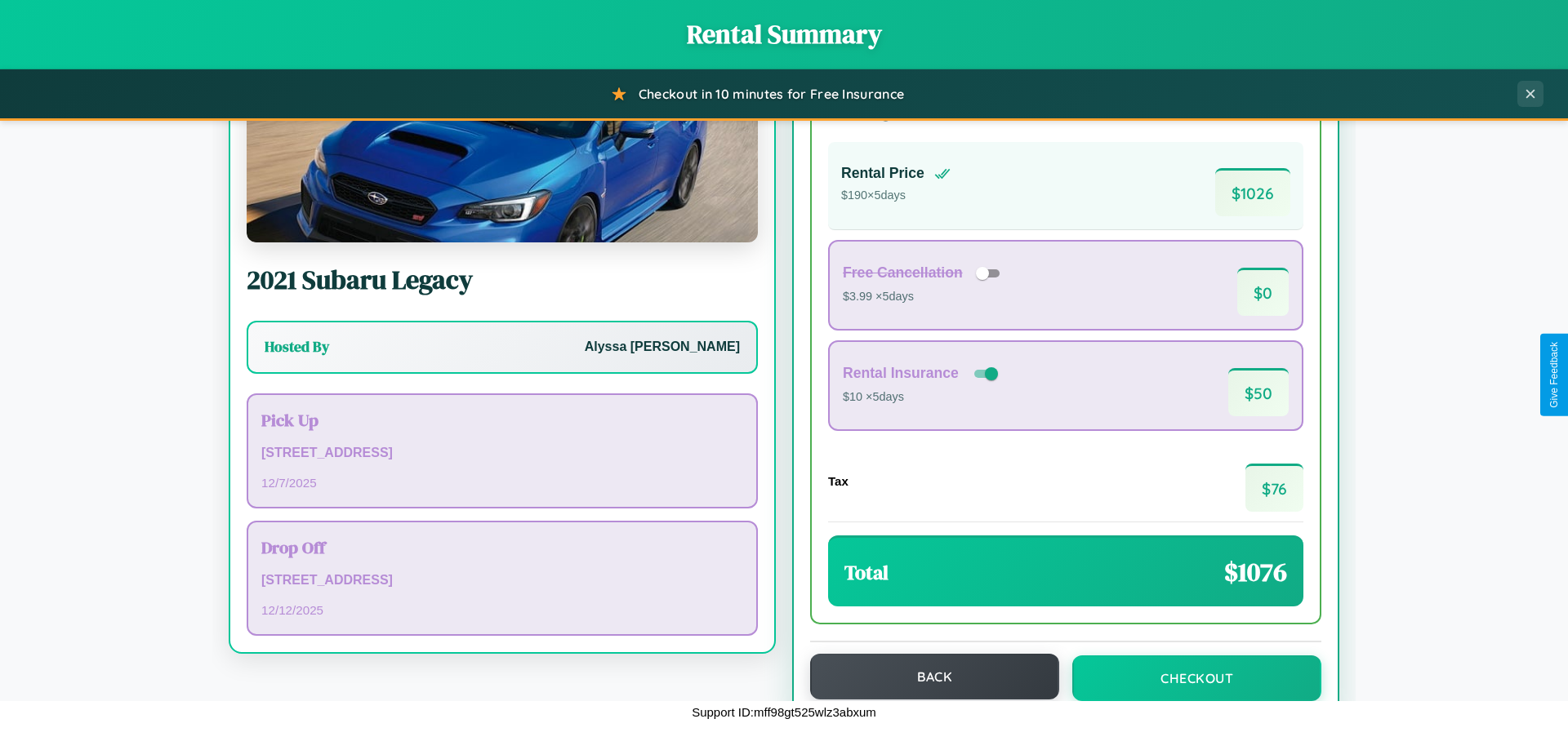
click at [927, 677] on button "Back" at bounding box center [935, 677] width 249 height 45
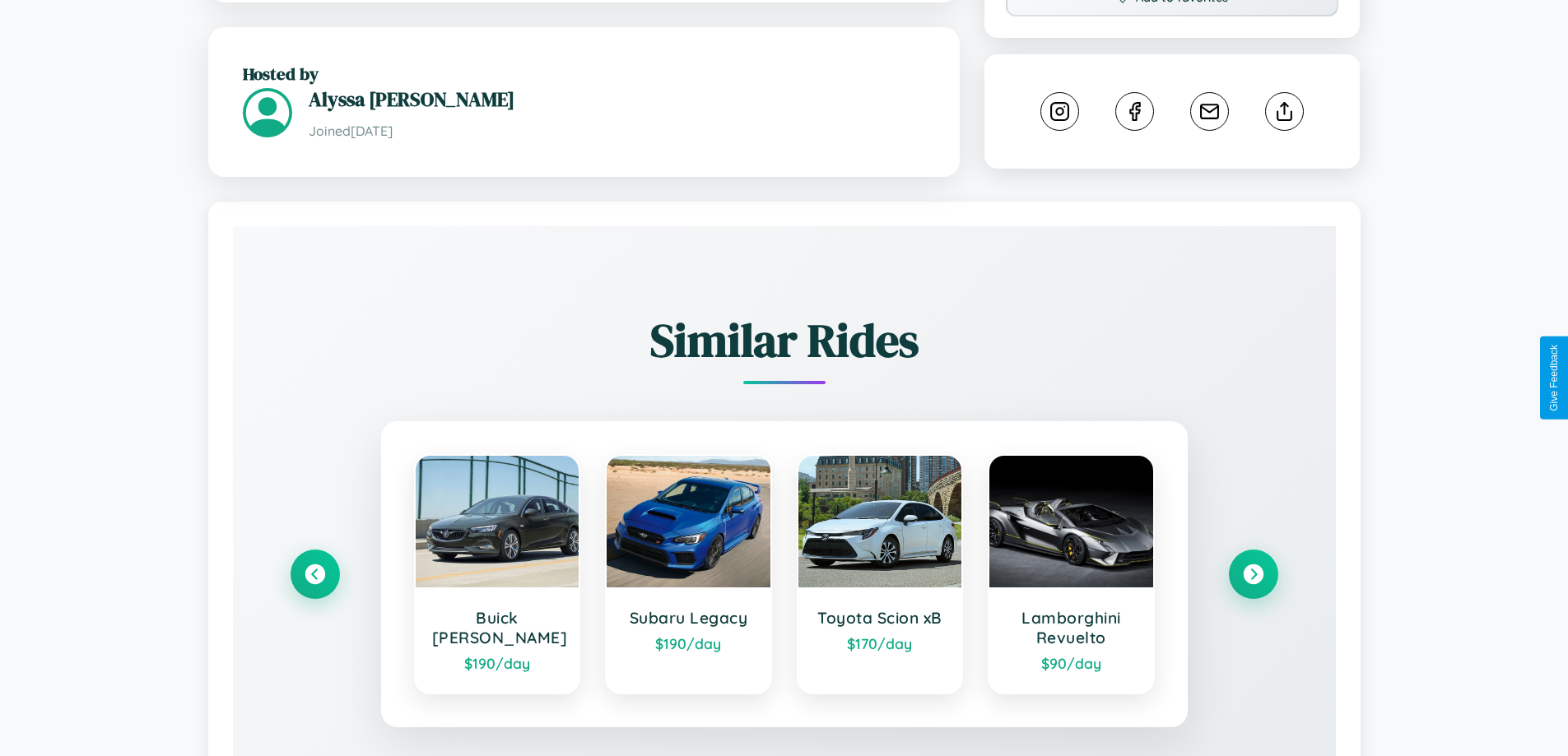
scroll to position [932, 0]
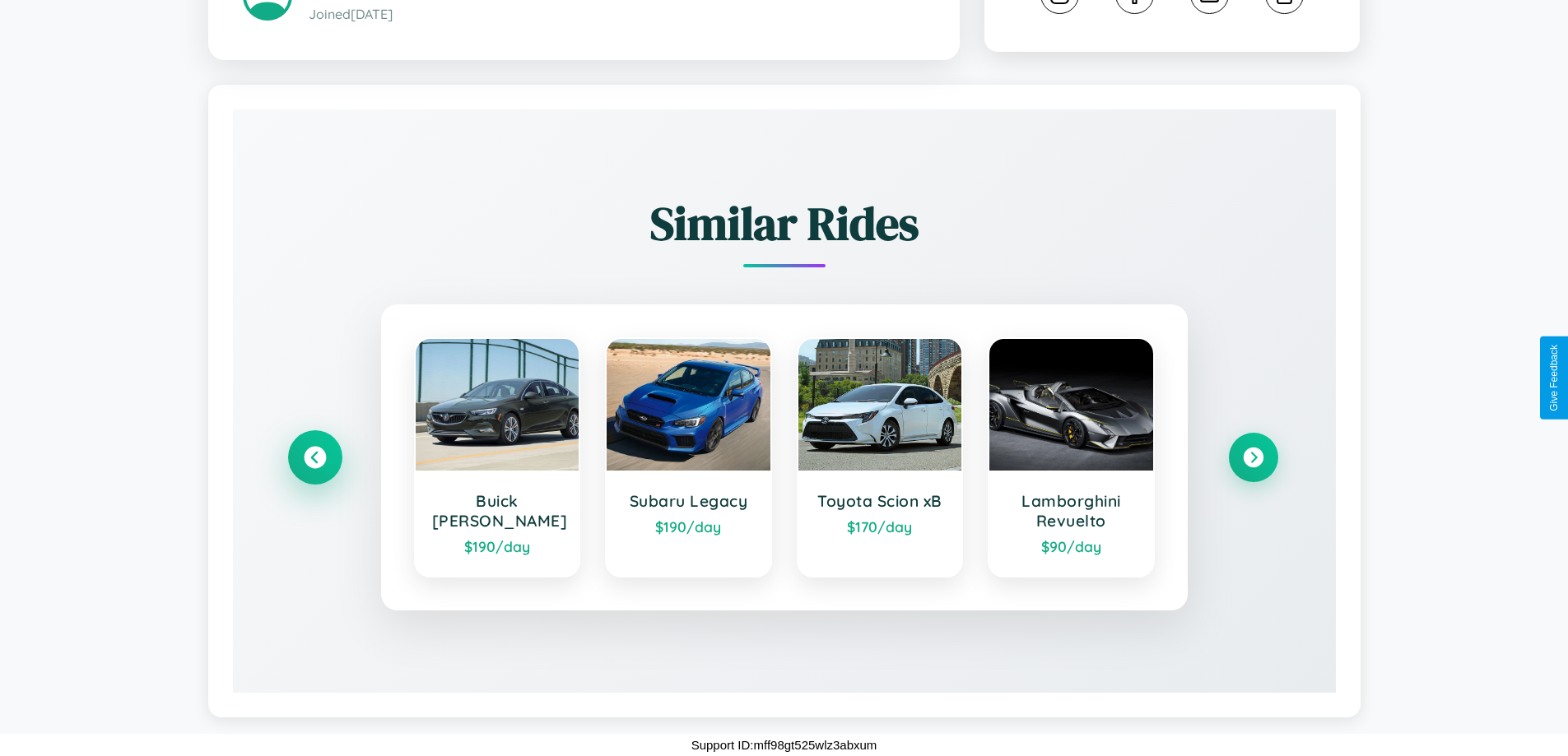
click at [314, 457] on icon at bounding box center [314, 457] width 22 height 22
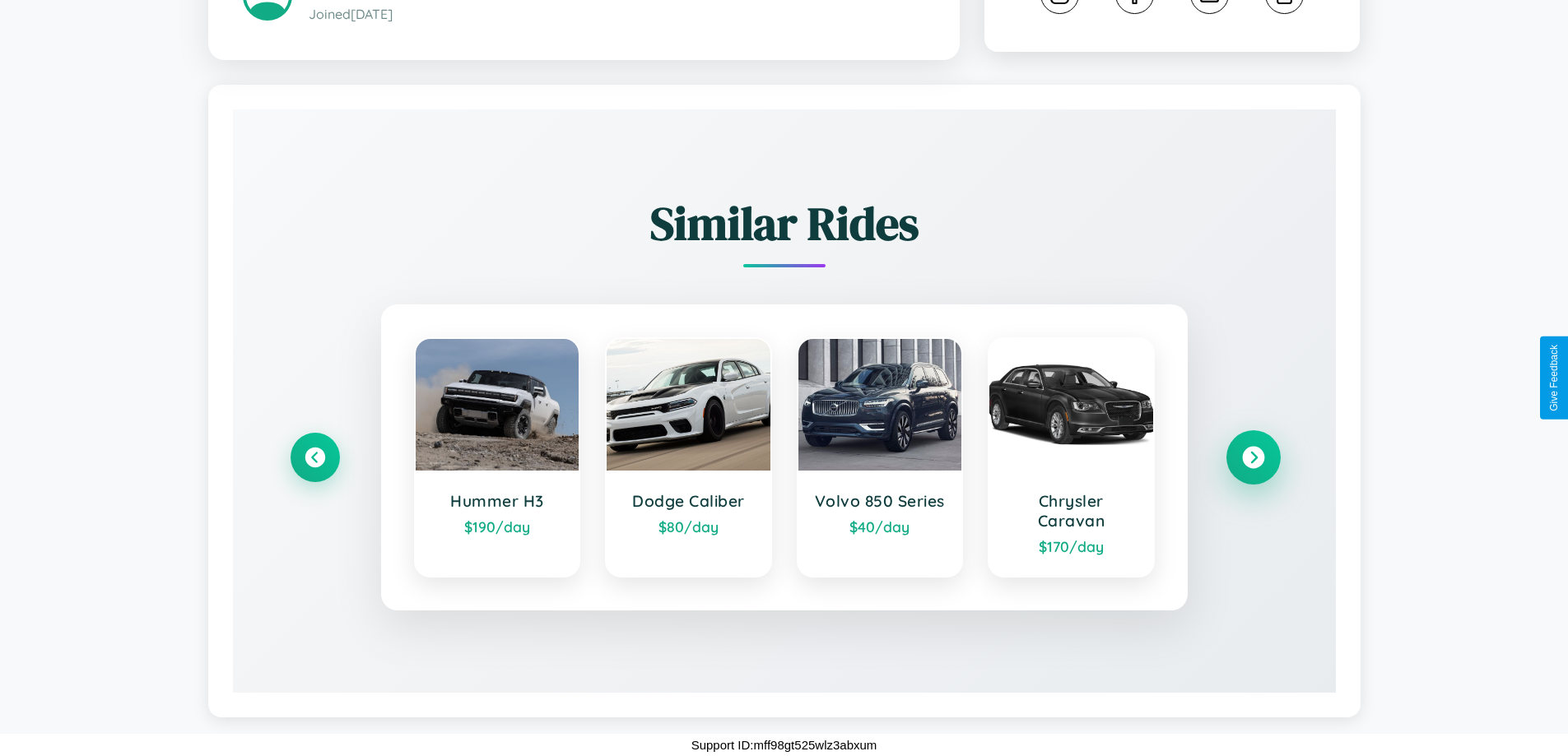
click at [1253, 457] on icon at bounding box center [1253, 457] width 22 height 22
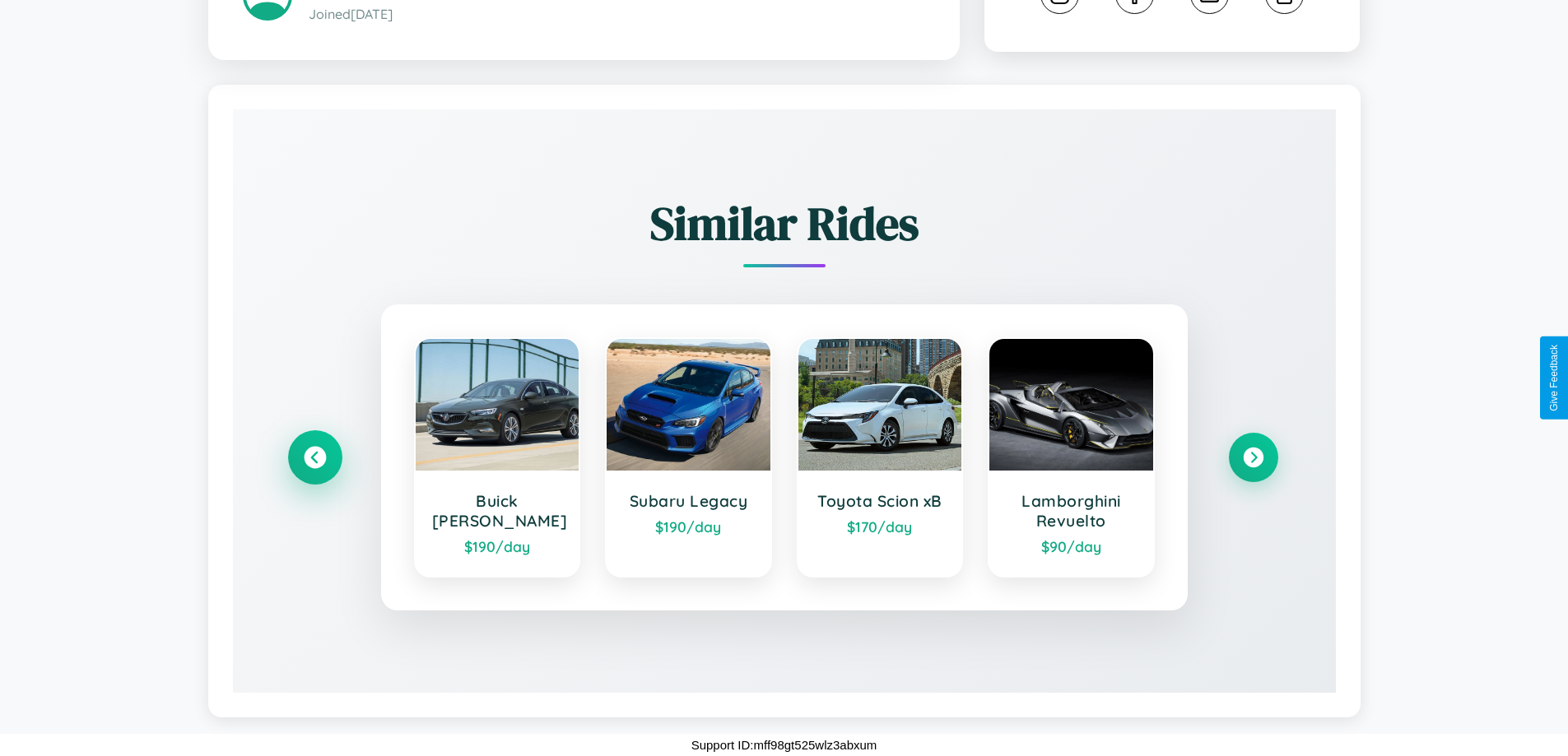
click at [314, 457] on icon at bounding box center [314, 457] width 22 height 22
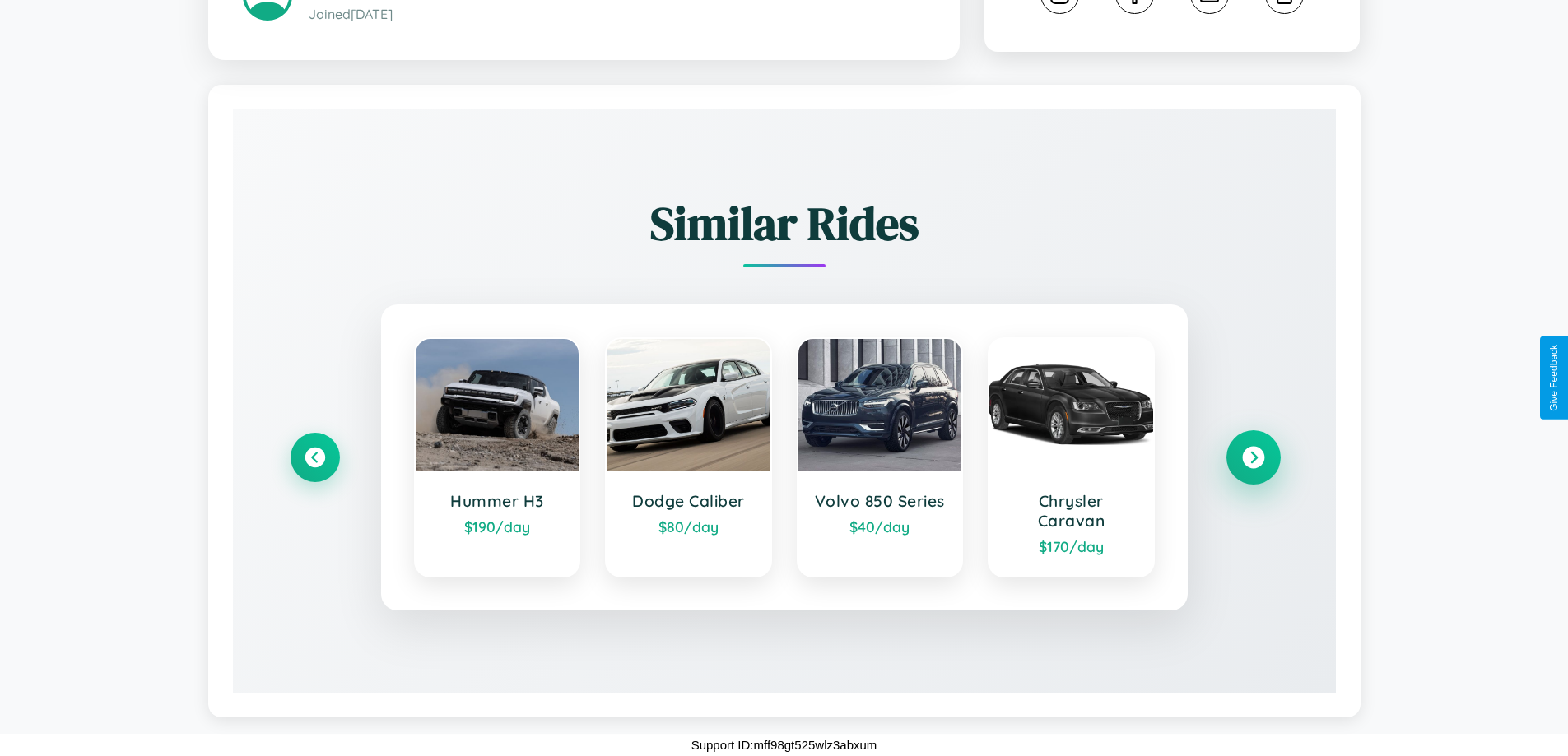
click at [1253, 457] on icon at bounding box center [1253, 457] width 22 height 22
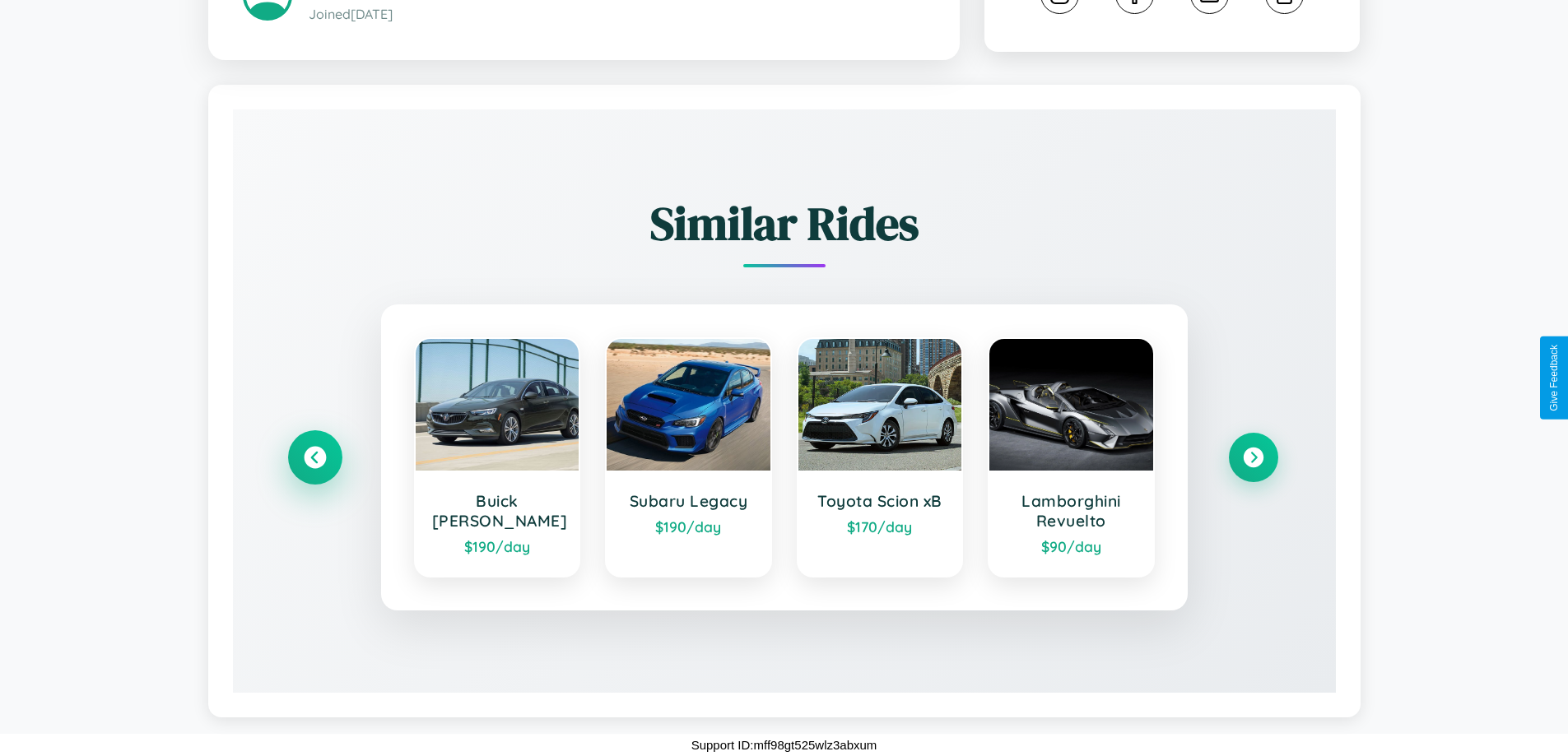
click at [314, 457] on icon at bounding box center [314, 457] width 22 height 22
